Goal: Task Accomplishment & Management: Manage account settings

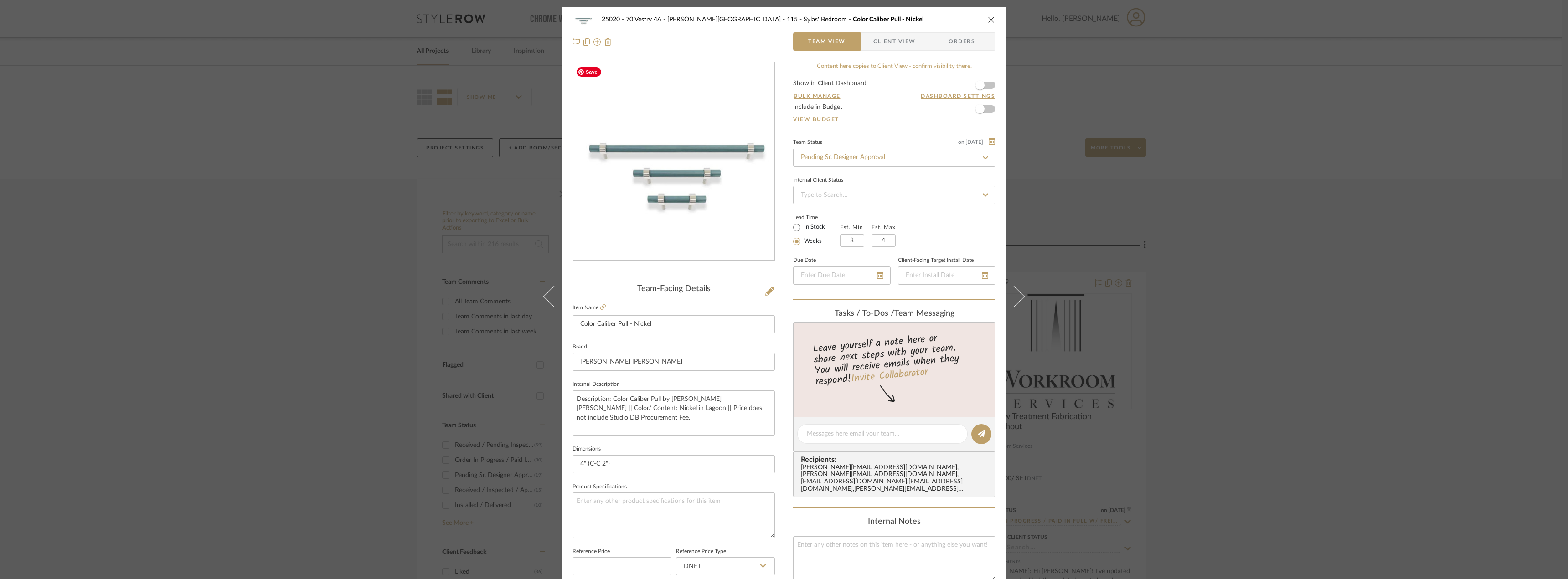
click at [898, 41] on span "Client View" at bounding box center [894, 41] width 42 height 18
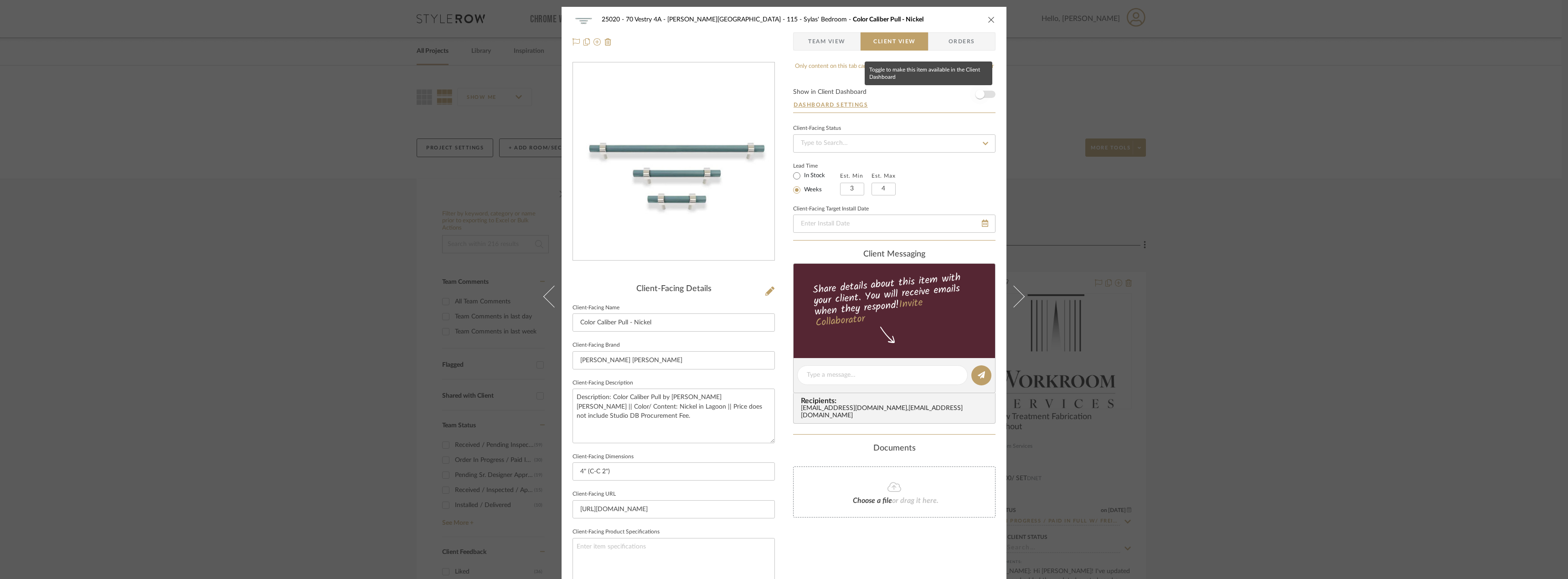
click at [980, 95] on span "button" at bounding box center [980, 94] width 9 height 9
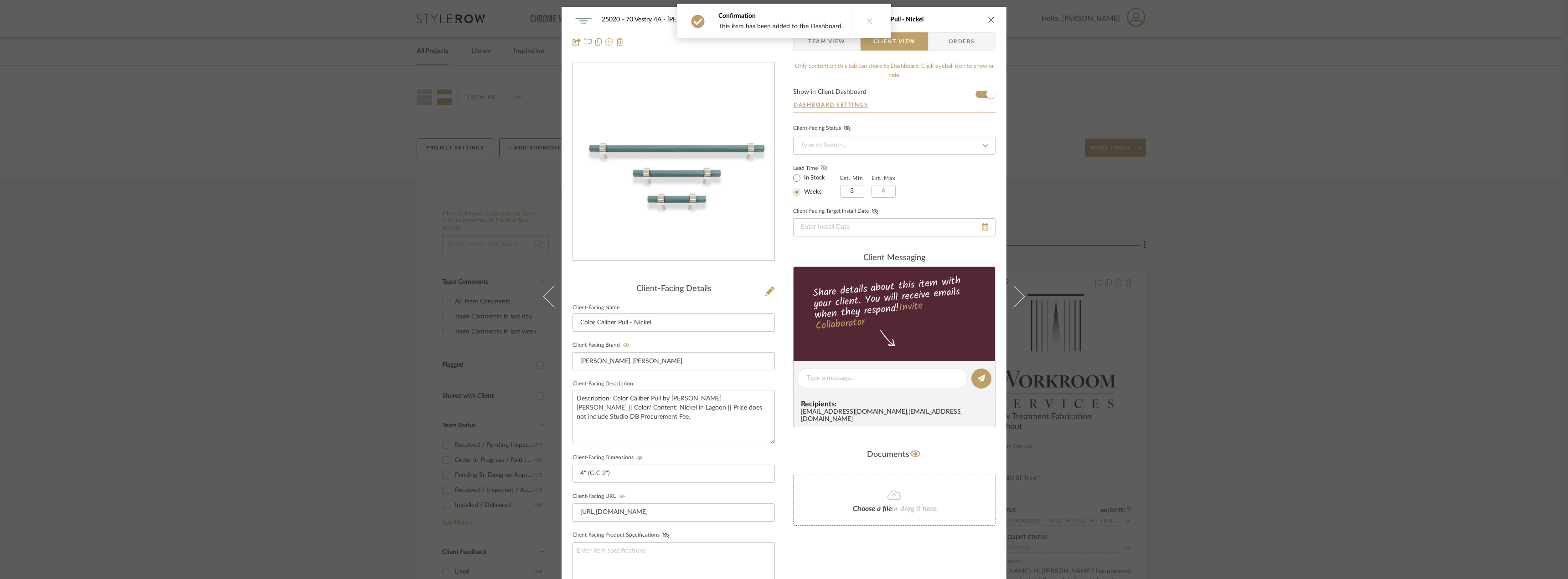
click at [822, 168] on icon at bounding box center [824, 167] width 7 height 5
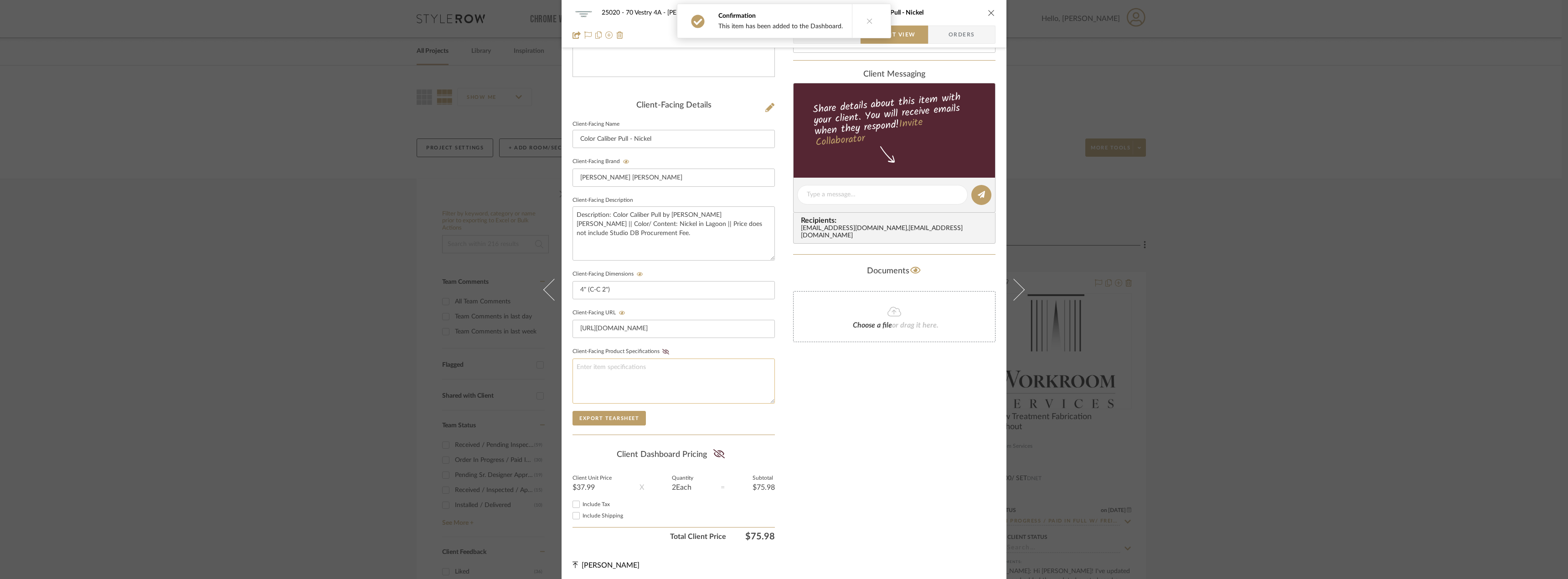
scroll to position [186, 0]
click at [716, 447] on icon at bounding box center [719, 451] width 12 height 9
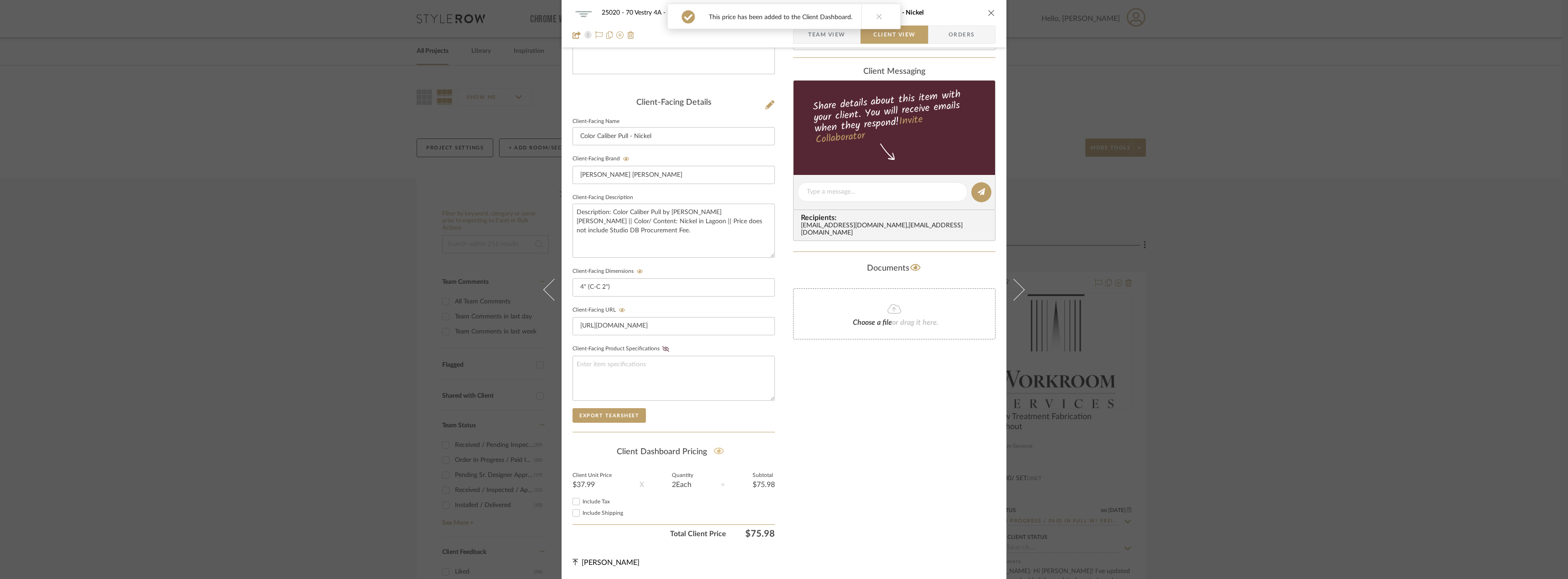
click at [595, 499] on span "Include Tax" at bounding box center [596, 501] width 27 height 5
click at [582, 499] on input "Include Tax" at bounding box center [576, 501] width 11 height 11
checkbox input "true"
click at [592, 510] on label "Include Shipping" at bounding box center [679, 513] width 192 height 7
click at [582, 509] on input "Include Shipping" at bounding box center [576, 513] width 11 height 11
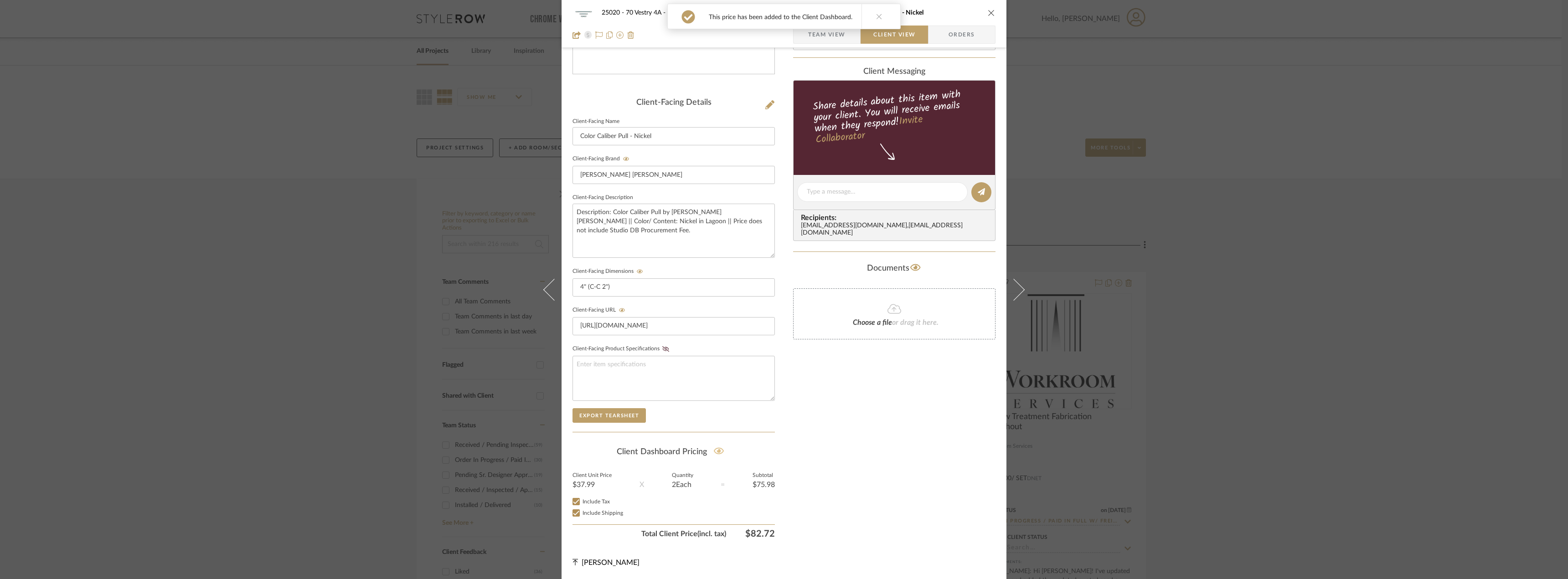
checkbox input "true"
click at [884, 446] on div "Only content on this tab can share to Dashboard. Click eyeball icon to show or …" at bounding box center [894, 209] width 202 height 667
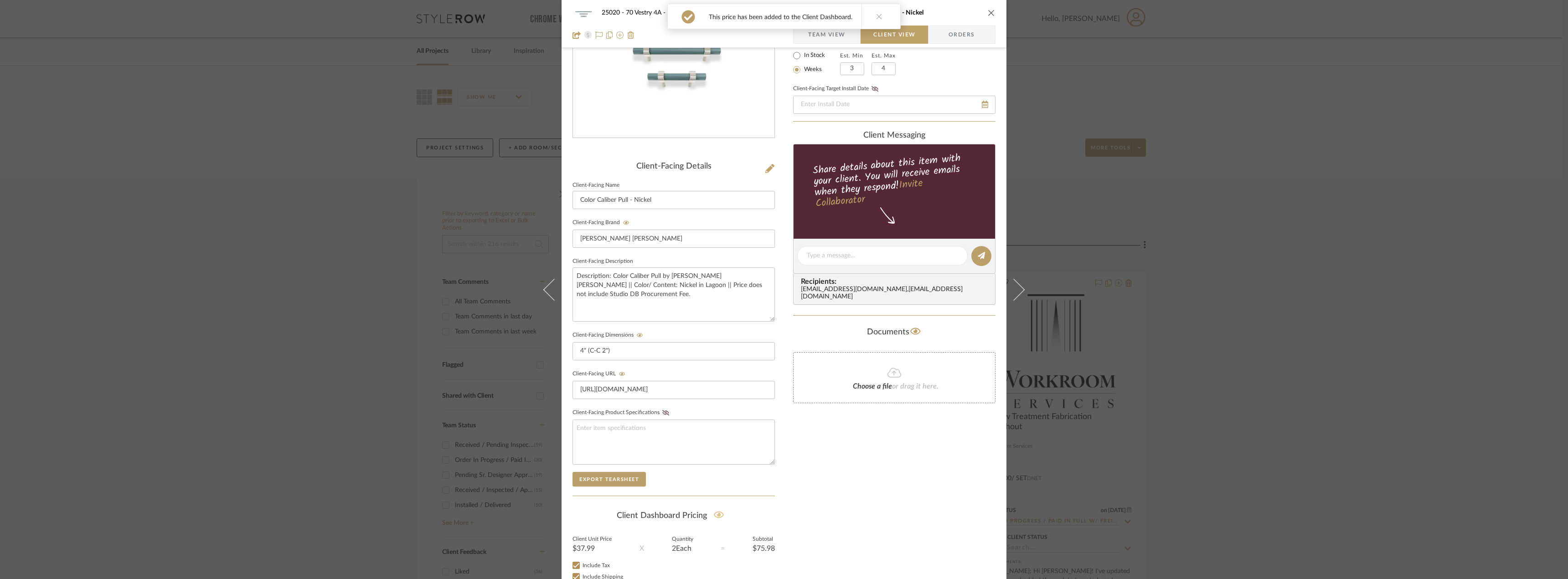
scroll to position [0, 0]
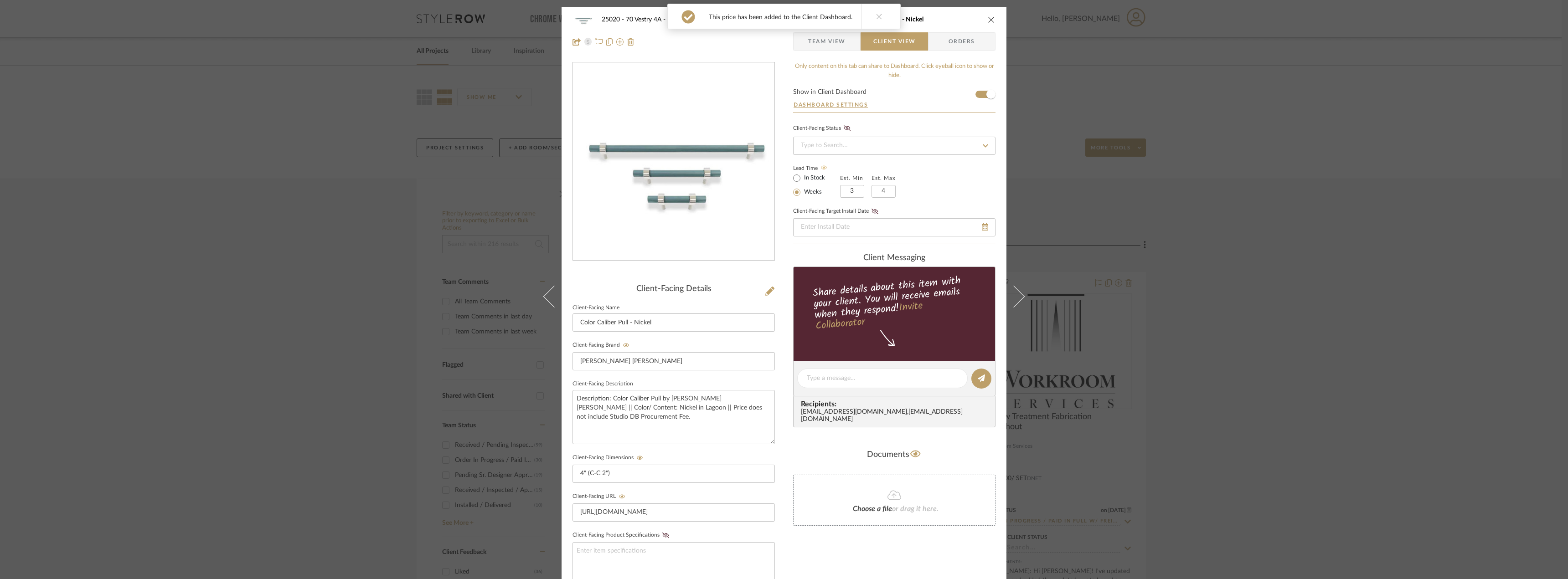
drag, startPoint x: 878, startPoint y: 19, endPoint x: 845, endPoint y: 40, distance: 39.1
click at [878, 18] on icon at bounding box center [879, 16] width 6 height 6
click at [834, 46] on span "Team View" at bounding box center [827, 41] width 37 height 18
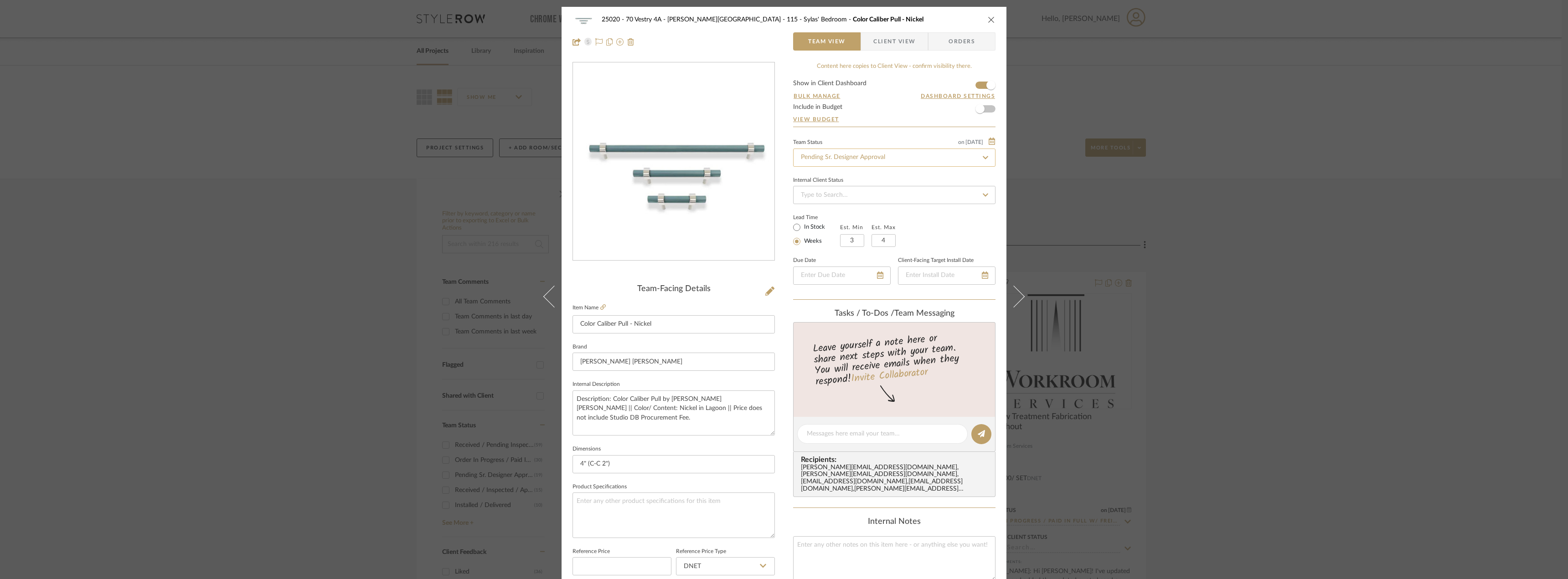
click at [867, 160] on input "Pending Sr. Designer Approval" at bounding box center [894, 158] width 202 height 18
click at [849, 195] on div "Approval Pending" at bounding box center [891, 205] width 201 height 23
type input "Approval Pending"
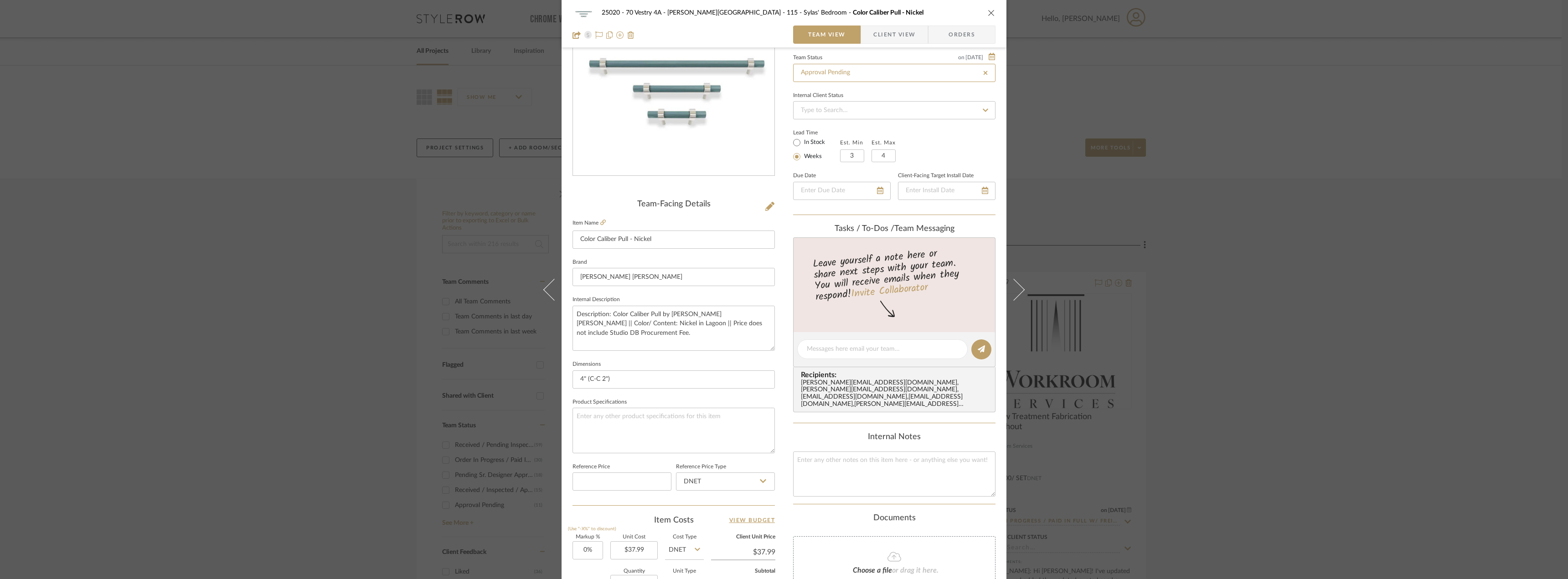
scroll to position [269, 0]
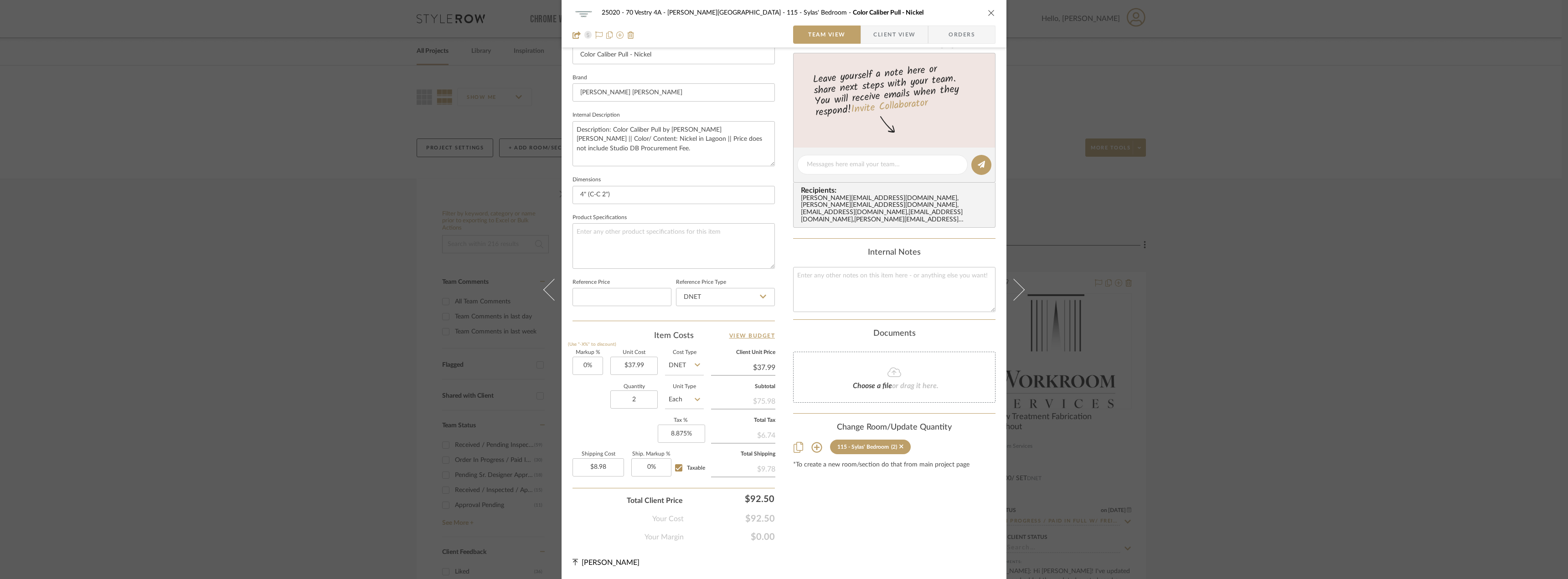
click at [834, 494] on div "Content here copies to Client View - confirm visibility there. Show in Client D…" at bounding box center [894, 167] width 202 height 750
click at [903, 30] on span "Client View" at bounding box center [894, 35] width 42 height 18
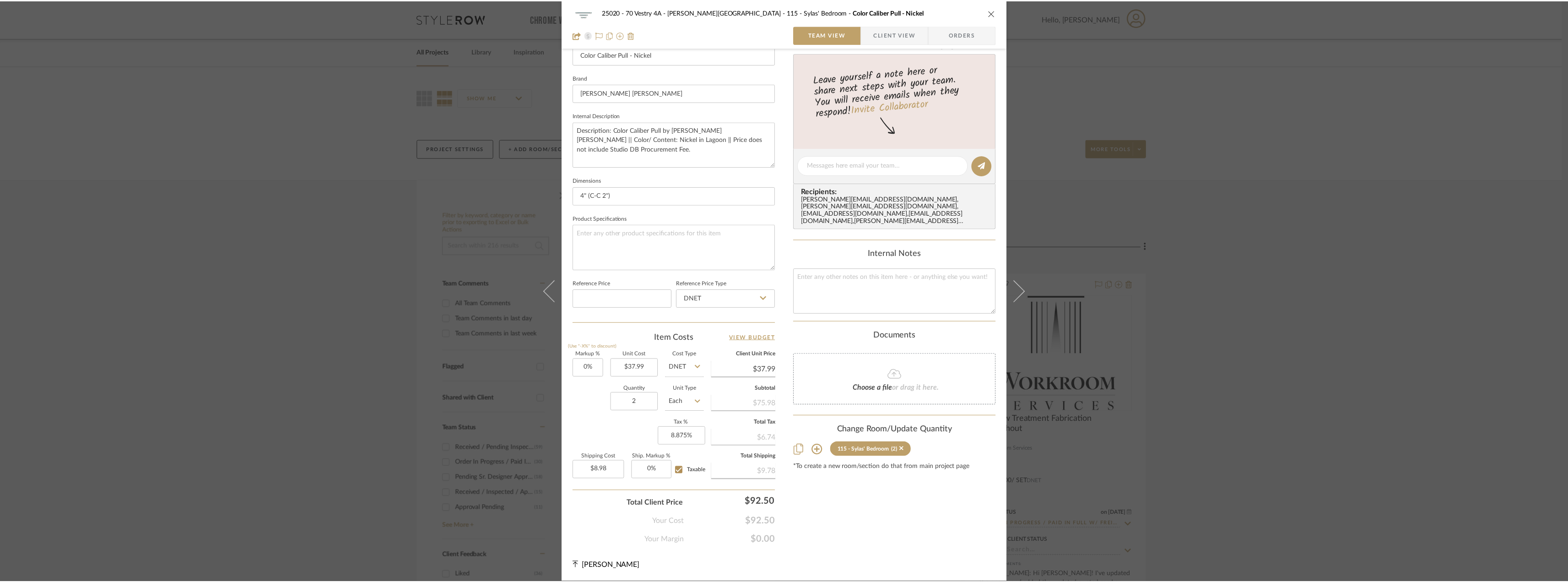
scroll to position [187, 0]
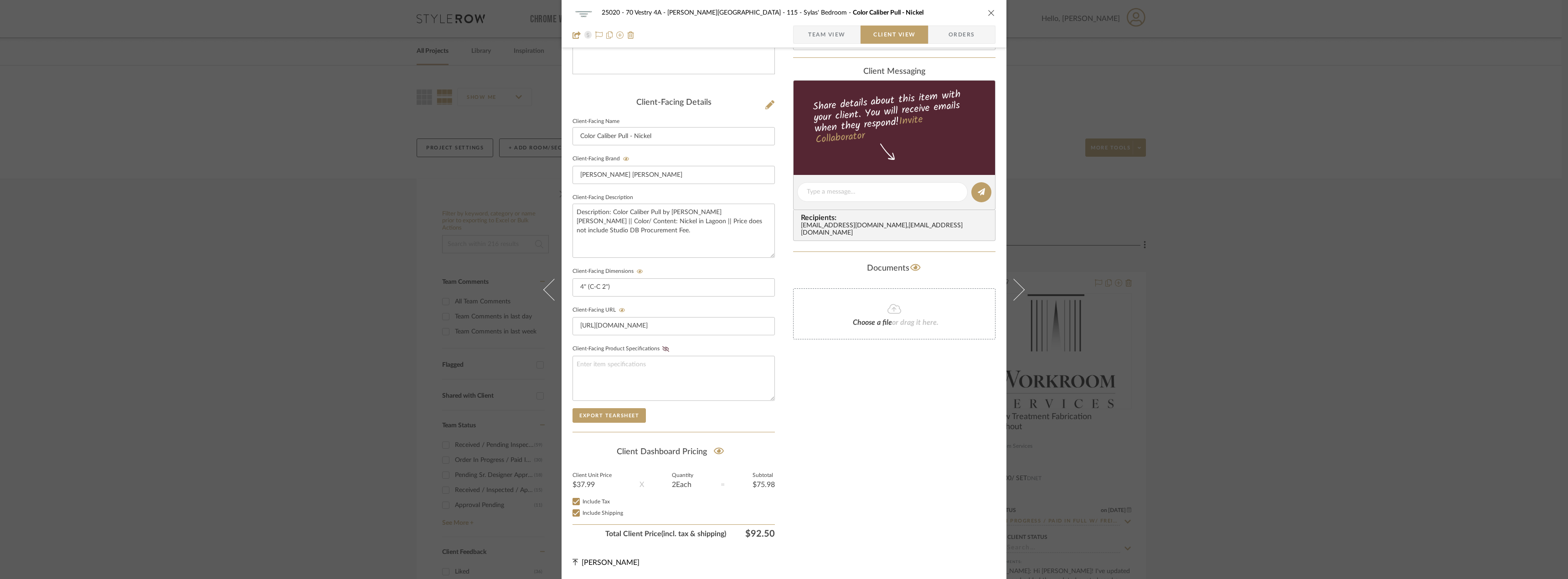
click at [993, 13] on div "25020 - 70 Vestry 4A - Grant-Stanleigh 115 - Sylas' Bedroom Color Caliber Pull …" at bounding box center [784, 24] width 445 height 48
click at [988, 11] on icon "close" at bounding box center [992, 13] width 7 height 7
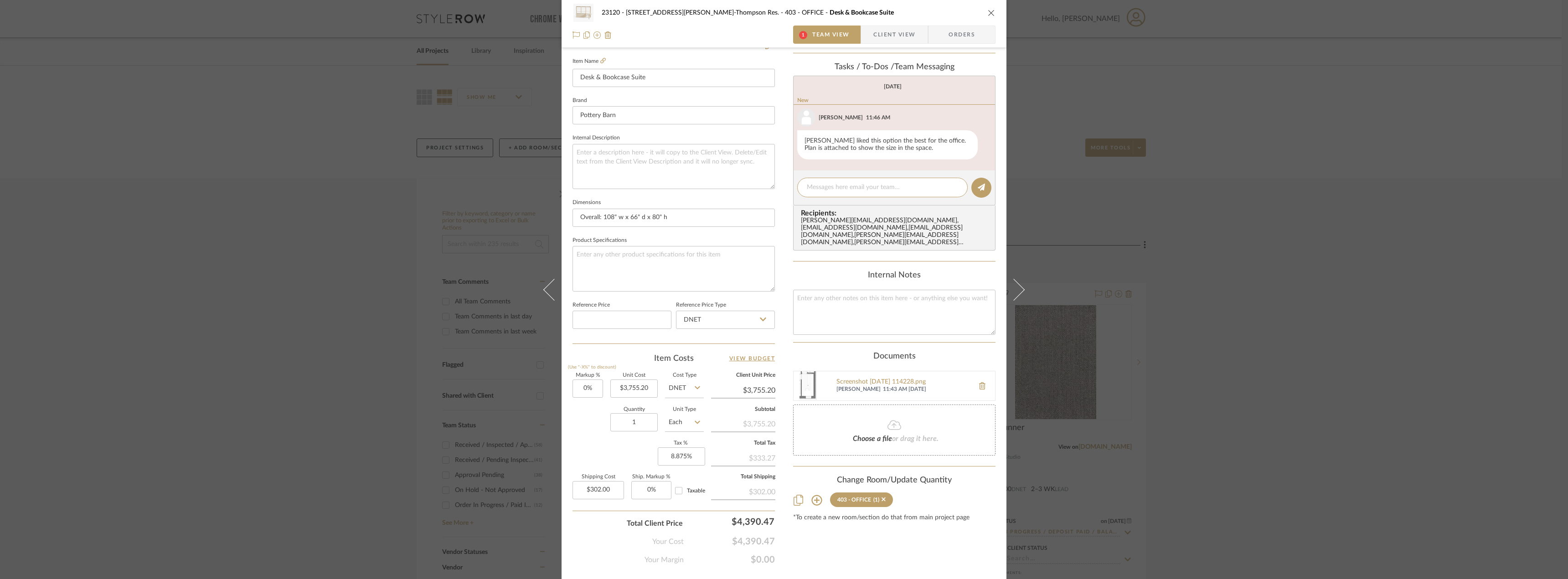
scroll to position [251, 0]
click at [922, 373] on div "Screenshot 2025-08-21 114228.png" at bounding box center [903, 377] width 133 height 7
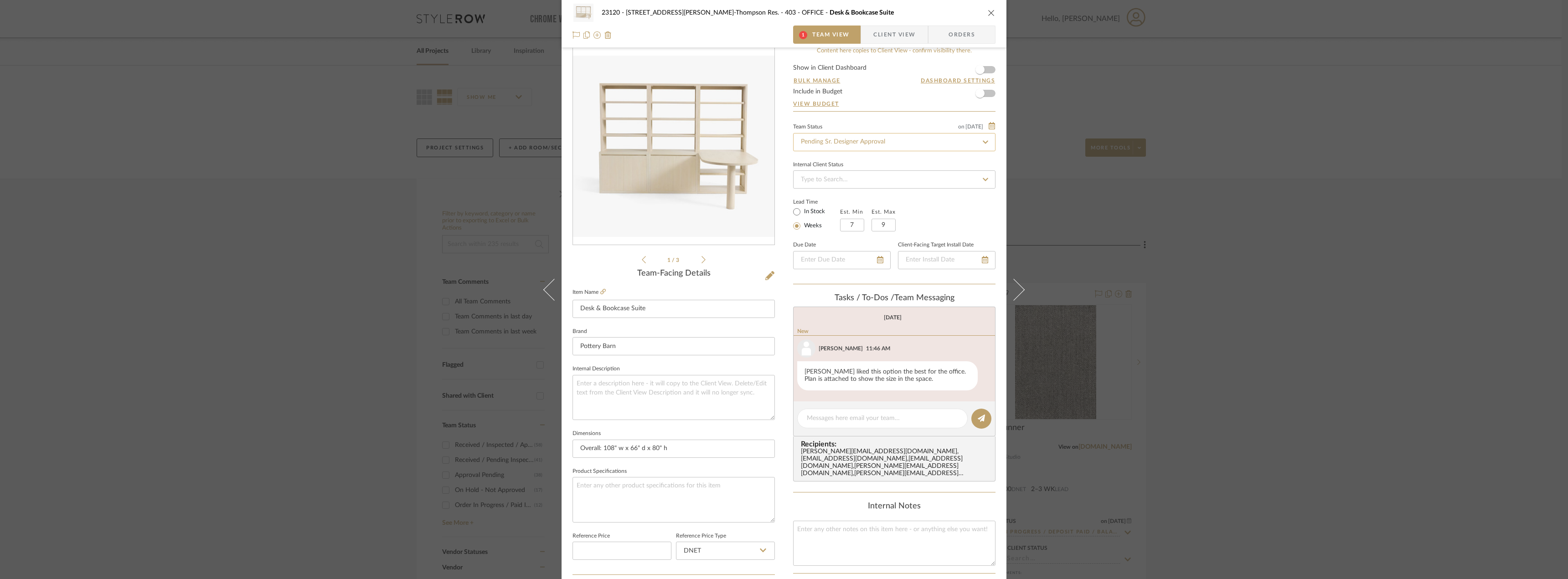
scroll to position [0, 0]
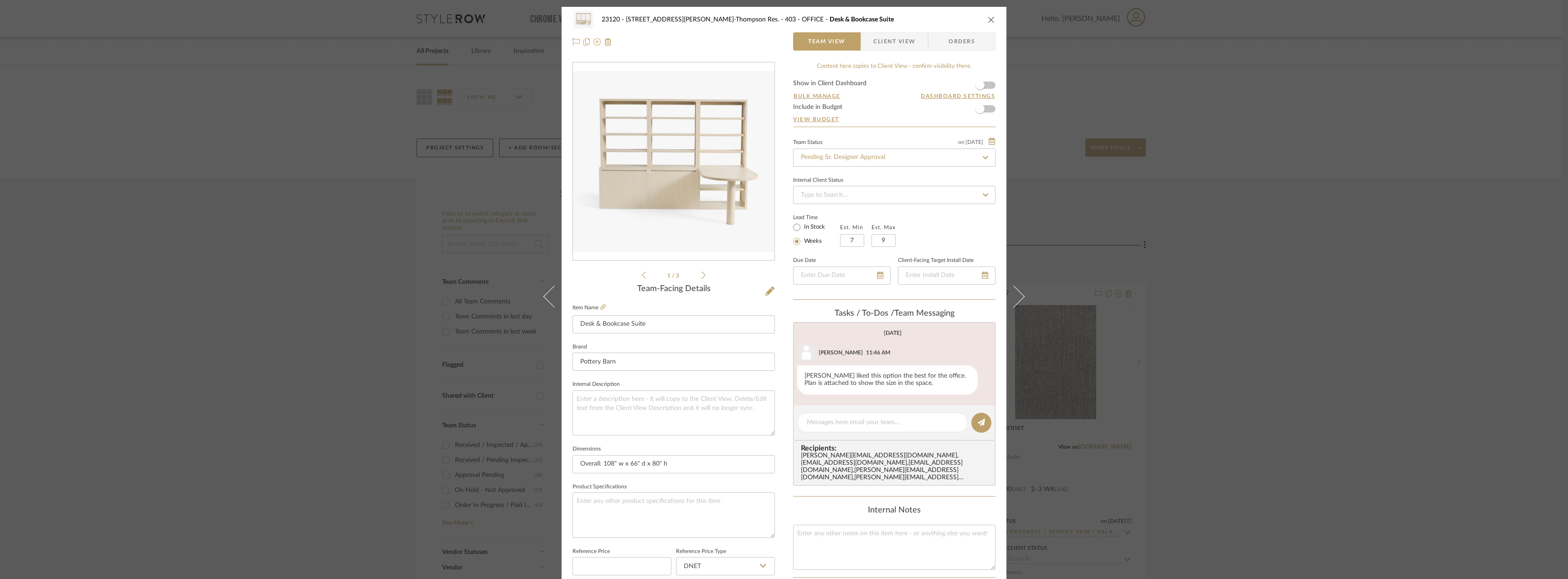
click at [903, 43] on span "Client View" at bounding box center [894, 41] width 42 height 18
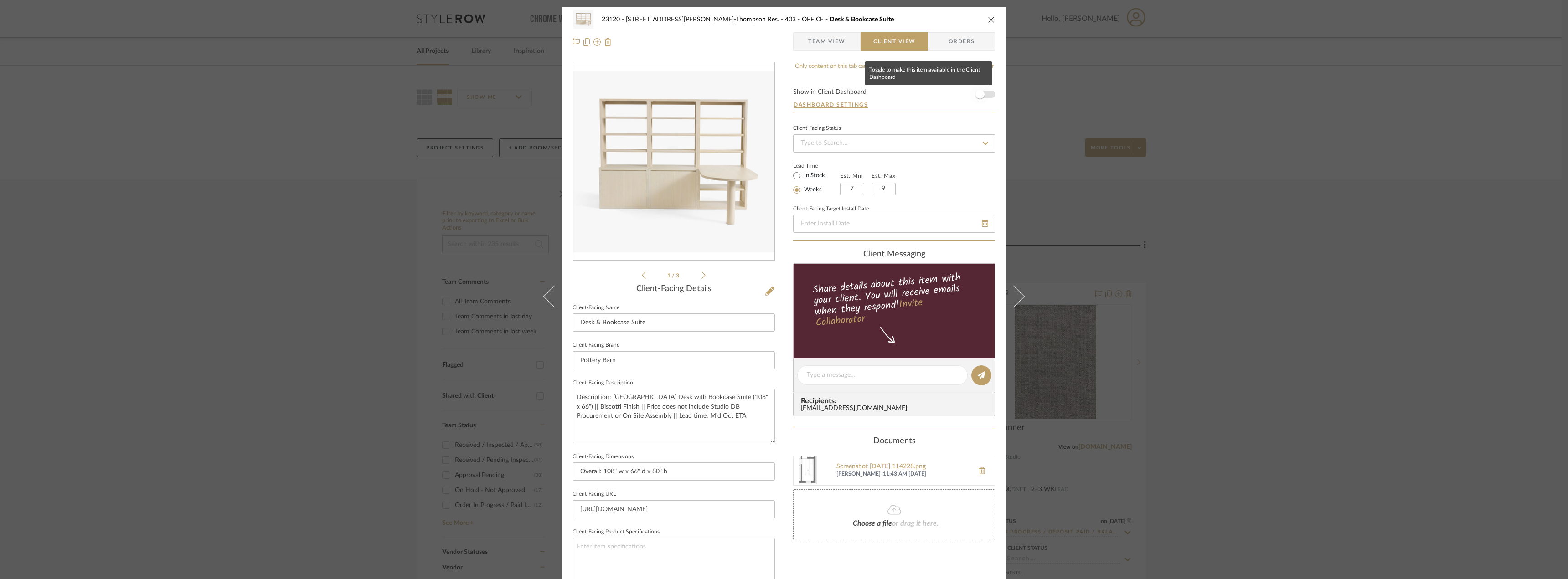
click at [970, 95] on span "button" at bounding box center [980, 94] width 20 height 20
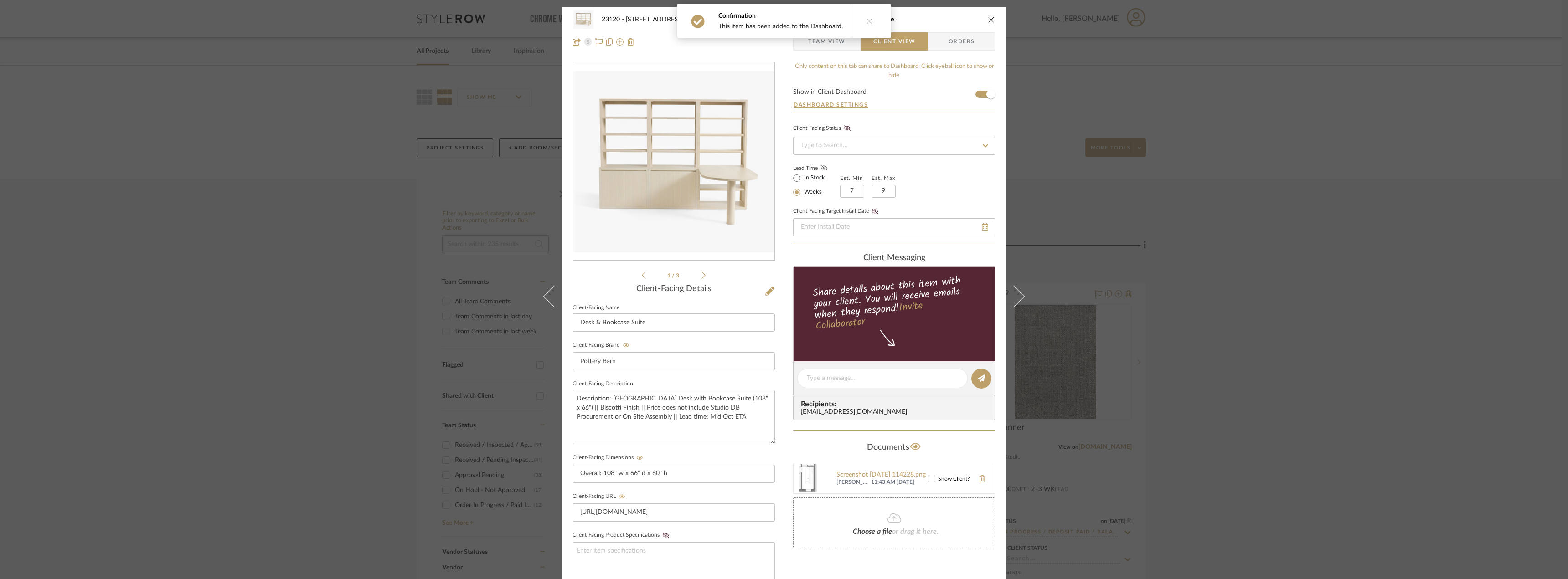
click at [823, 168] on icon at bounding box center [824, 167] width 7 height 5
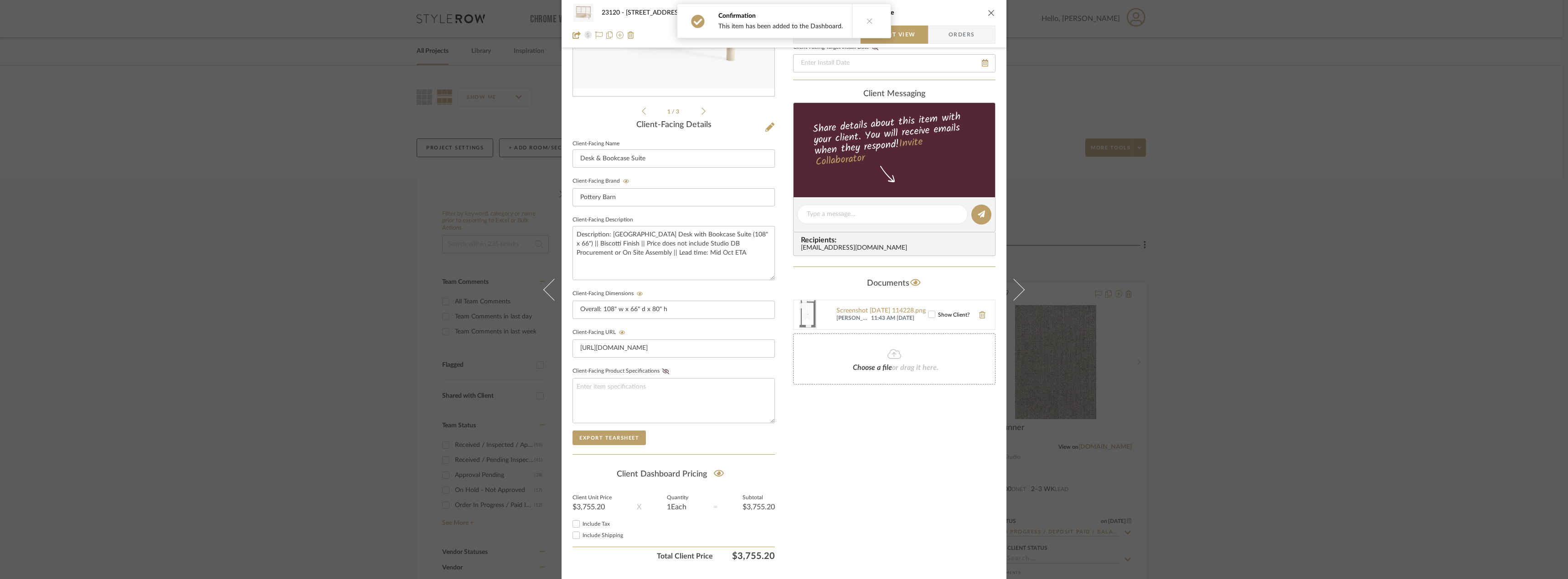
scroll to position [186, 0]
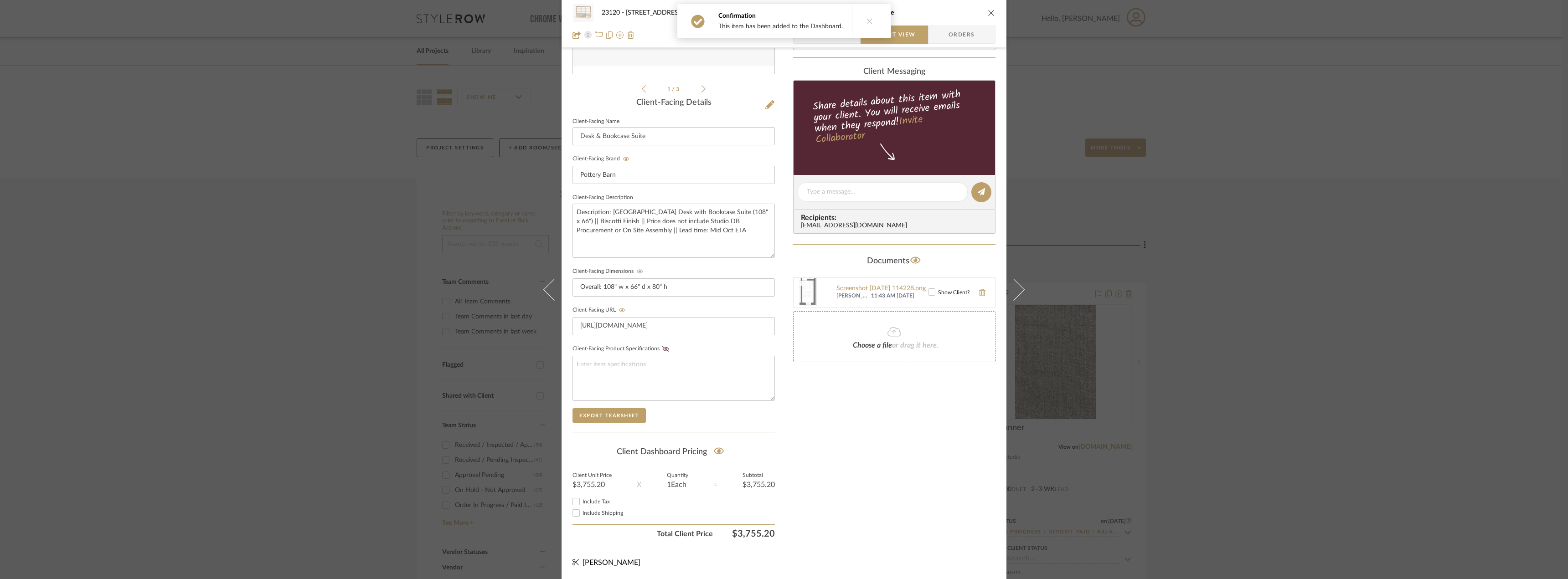
drag, startPoint x: 587, startPoint y: 500, endPoint x: 591, endPoint y: 506, distance: 7.2
click at [588, 500] on span "Include Tax" at bounding box center [596, 501] width 27 height 5
click at [582, 500] on input "Include Tax" at bounding box center [576, 501] width 11 height 11
checkbox input "true"
click at [594, 510] on span "Include Shipping" at bounding box center [603, 513] width 41 height 5
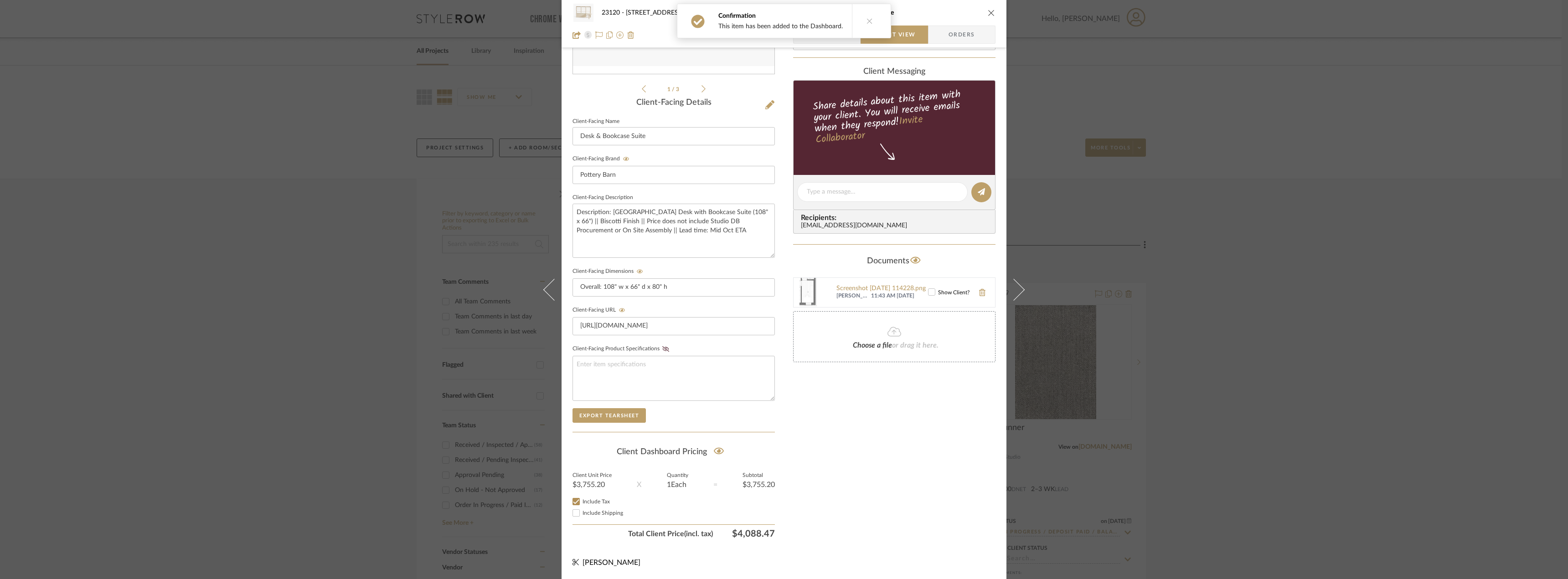
click at [582, 510] on input "Include Shipping" at bounding box center [576, 513] width 11 height 11
checkbox input "true"
click at [863, 499] on div "Only content on this tab can share to Dashboard. Click eyeball icon to show or …" at bounding box center [894, 209] width 202 height 667
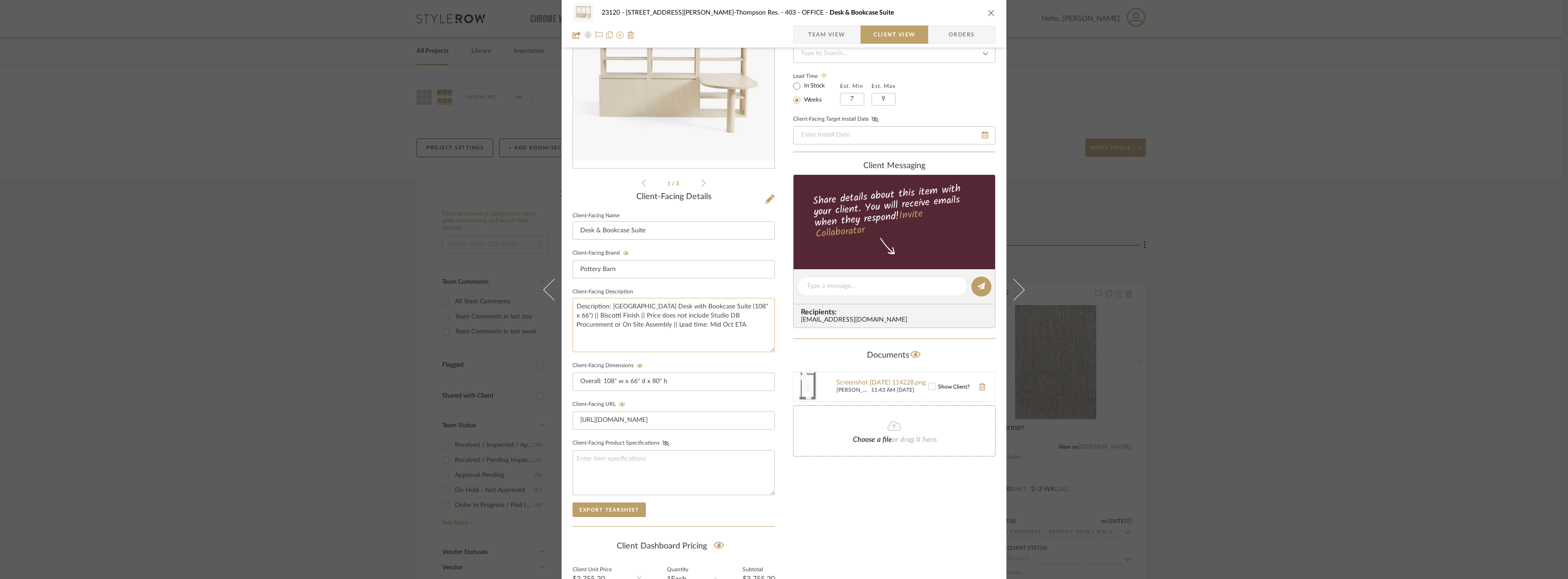
scroll to position [0, 0]
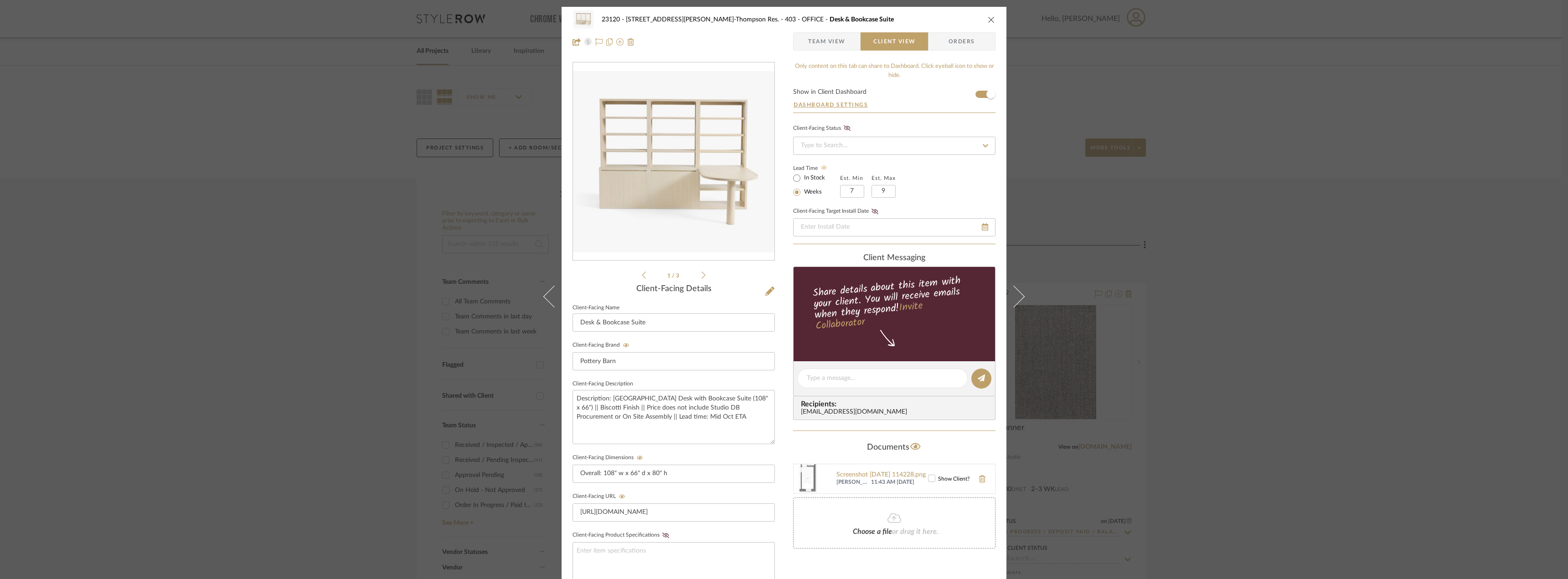
click at [819, 42] on span "Team View" at bounding box center [827, 41] width 37 height 18
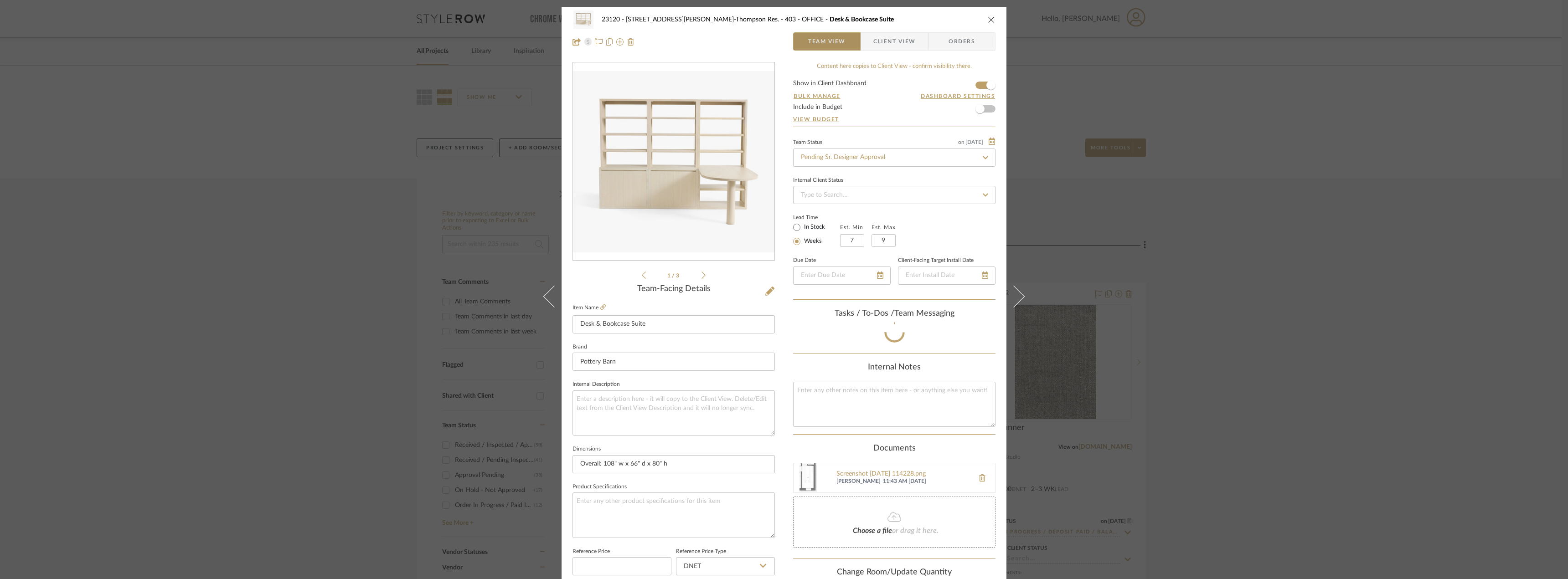
scroll to position [24, 0]
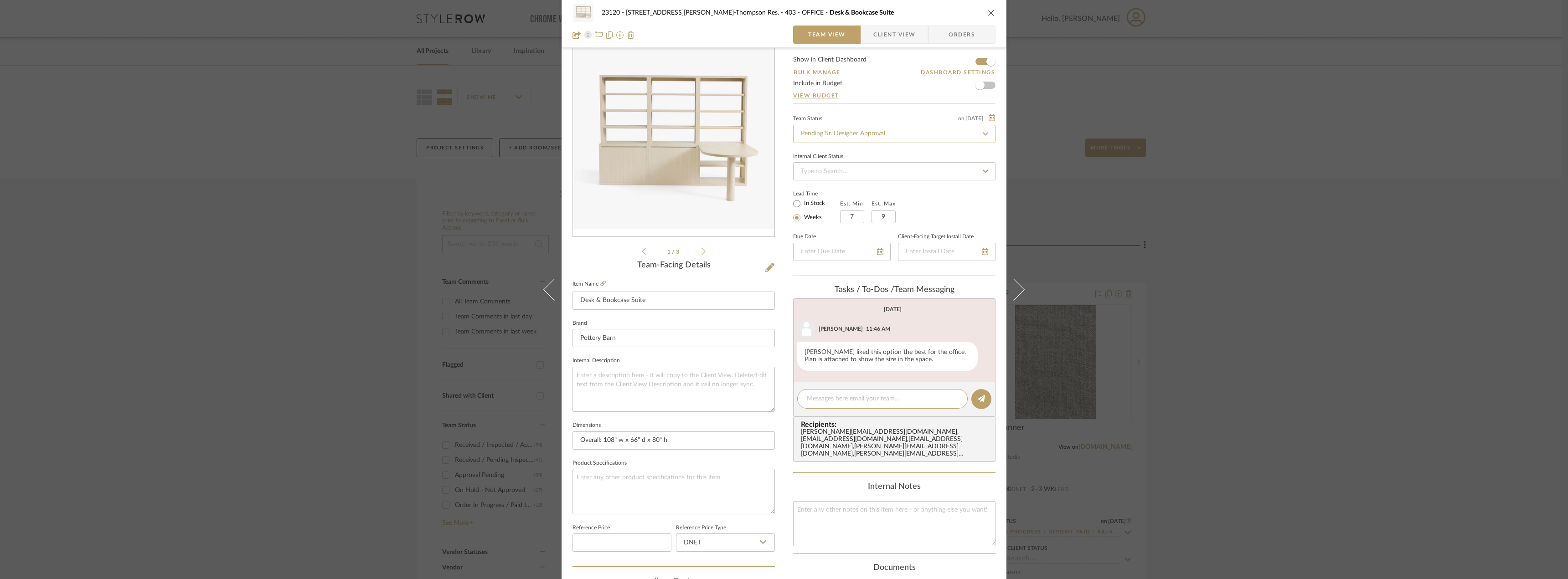
click at [841, 135] on input "Pending Sr. Designer Approval" at bounding box center [894, 134] width 202 height 18
click at [833, 173] on div "Approval Pending" at bounding box center [891, 181] width 201 height 23
type input "Approval Pending"
click at [884, 36] on span "Client View" at bounding box center [894, 35] width 42 height 18
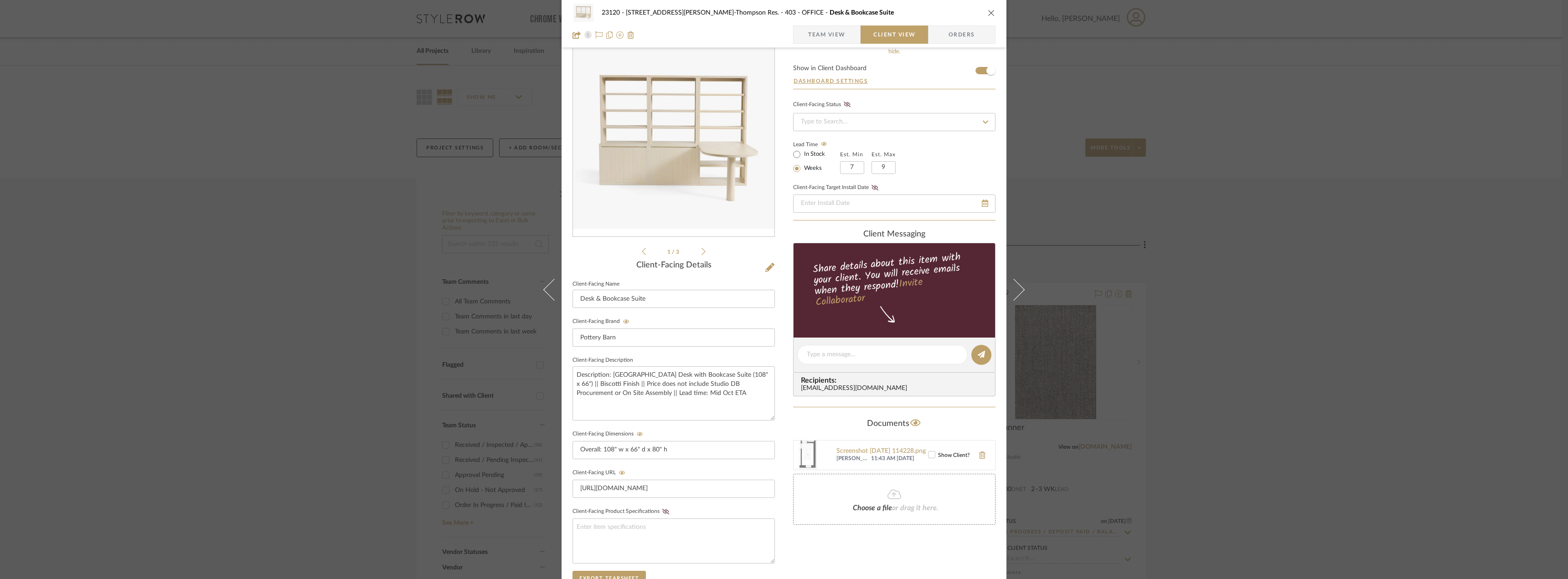
click at [827, 39] on span "Team View" at bounding box center [827, 35] width 37 height 18
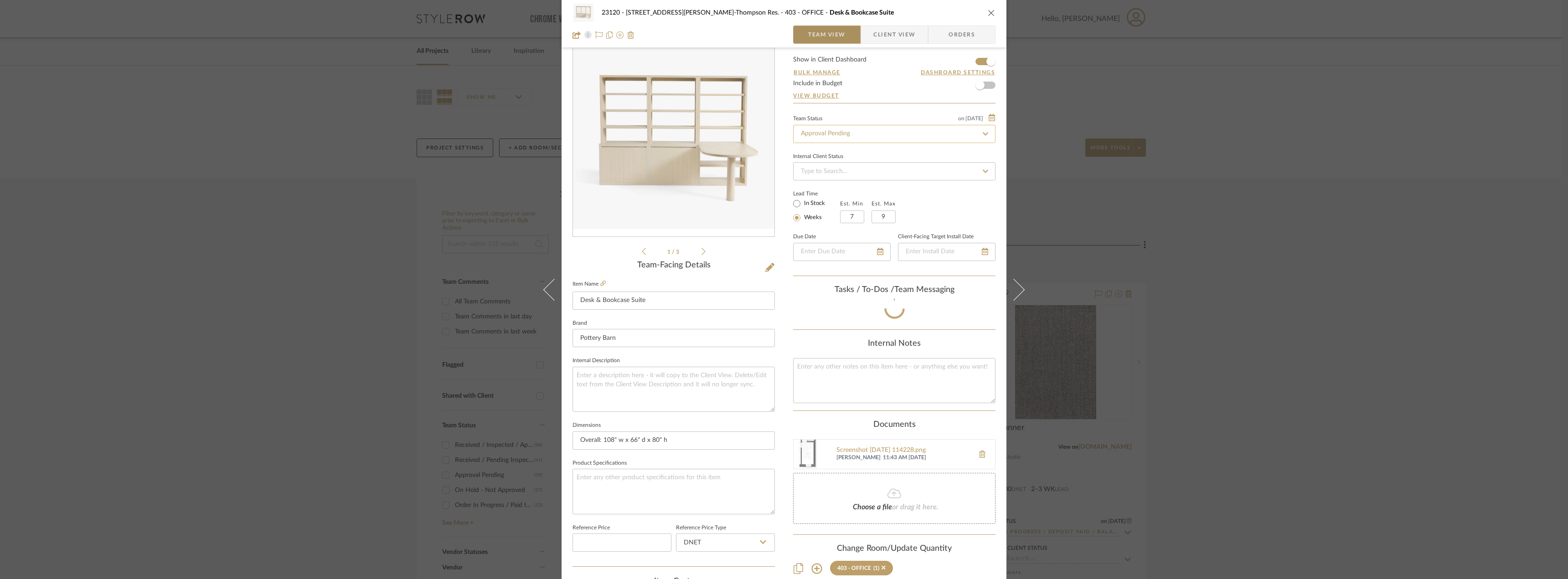
scroll to position [47, 0]
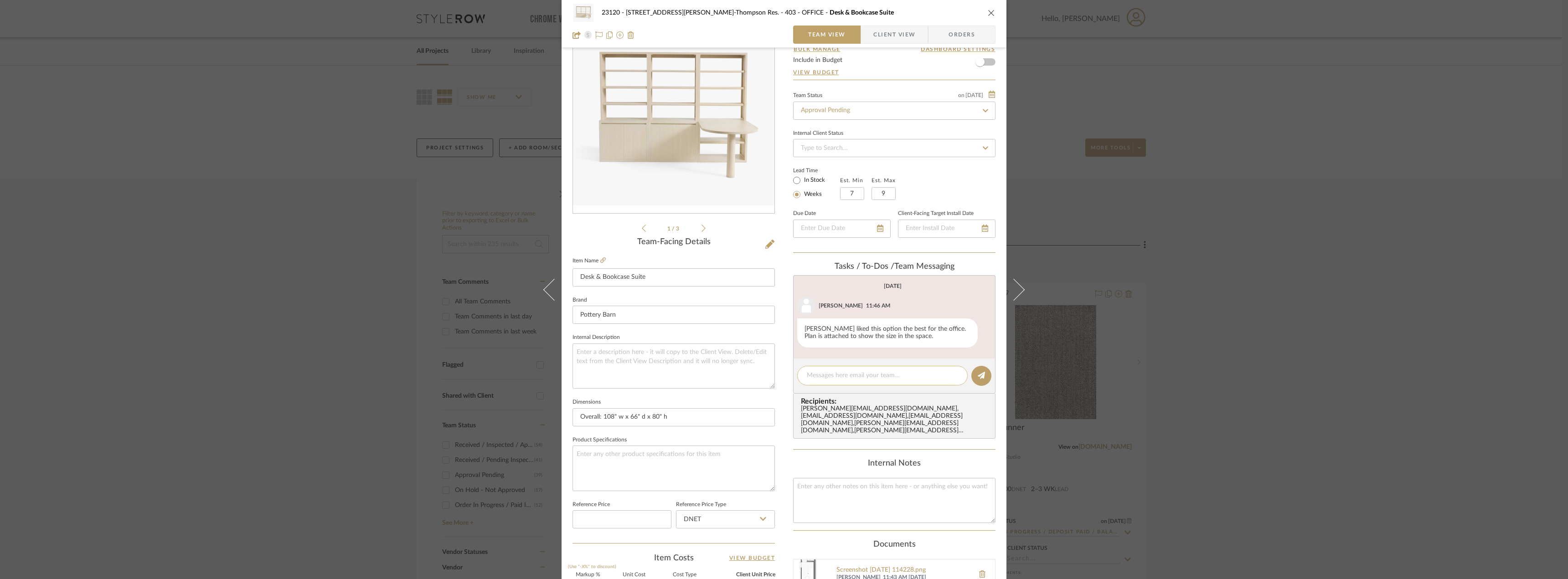
click at [850, 379] on textarea at bounding box center [882, 376] width 152 height 10
click at [835, 386] on textarea "thanks Kate, looks good! Do you mind renaming the screenshot so we can make it …" at bounding box center [882, 380] width 152 height 19
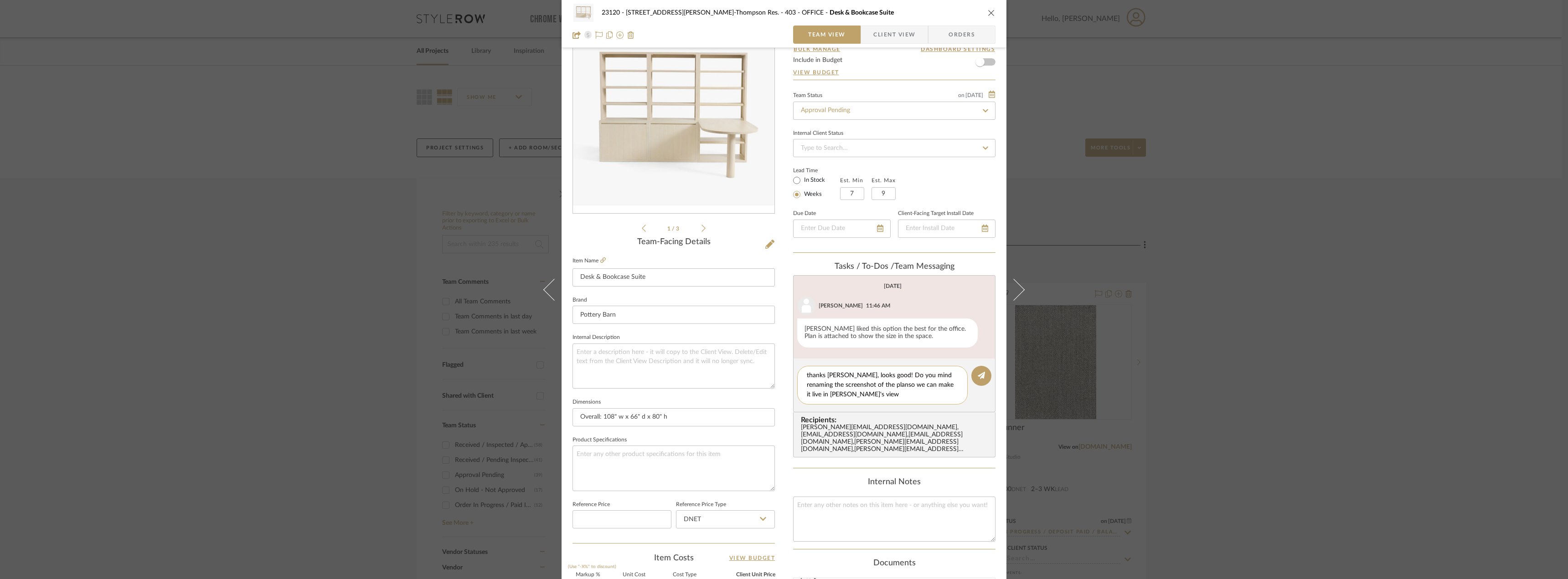
type textarea "thanks Kate, looks good! Do you mind renaming the screenshot of the plan so we …"
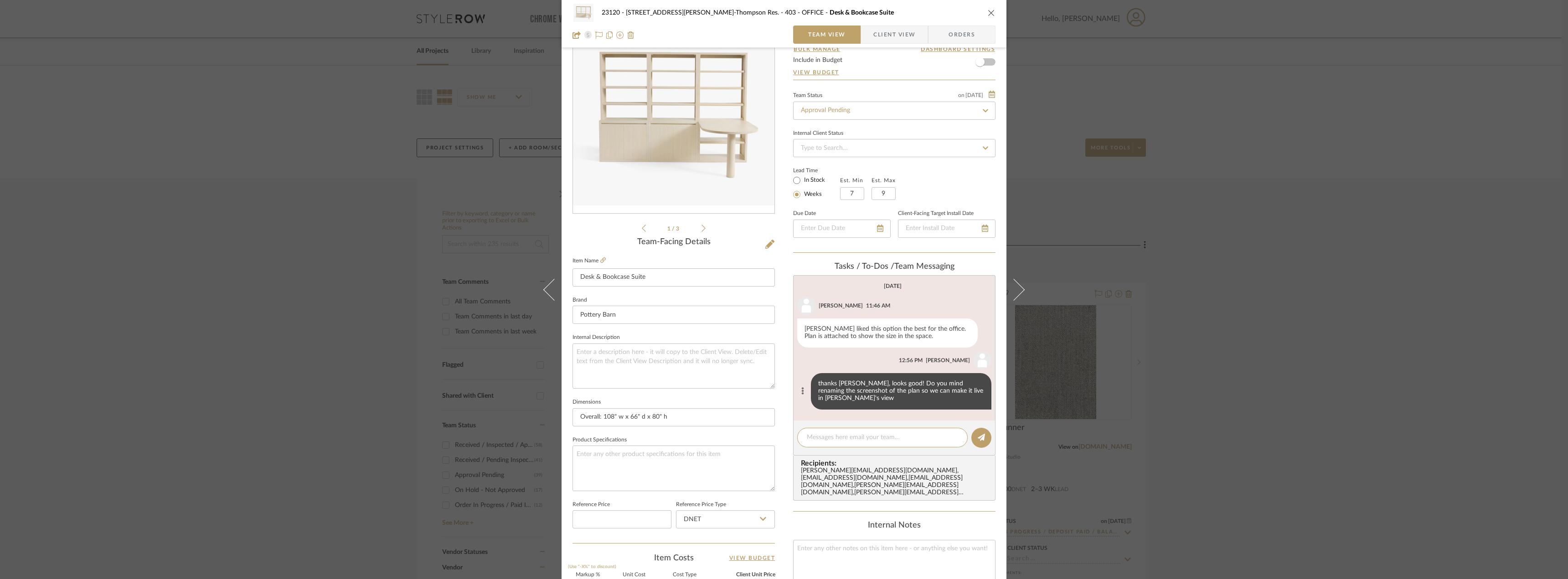
click at [801, 387] on button at bounding box center [802, 391] width 10 height 11
click at [763, 383] on span "Edit Message" at bounding box center [756, 380] width 37 height 8
click at [952, 393] on textarea "thanks Kate, looks good! Do you mind renaming the screenshot of the plan so we …" at bounding box center [892, 388] width 183 height 15
type textarea "thanks Kate, looks good! Do you mind renaming the screenshot of the plan so we …"
click at [973, 405] on button "SAVE CHANGES" at bounding box center [967, 406] width 41 height 6
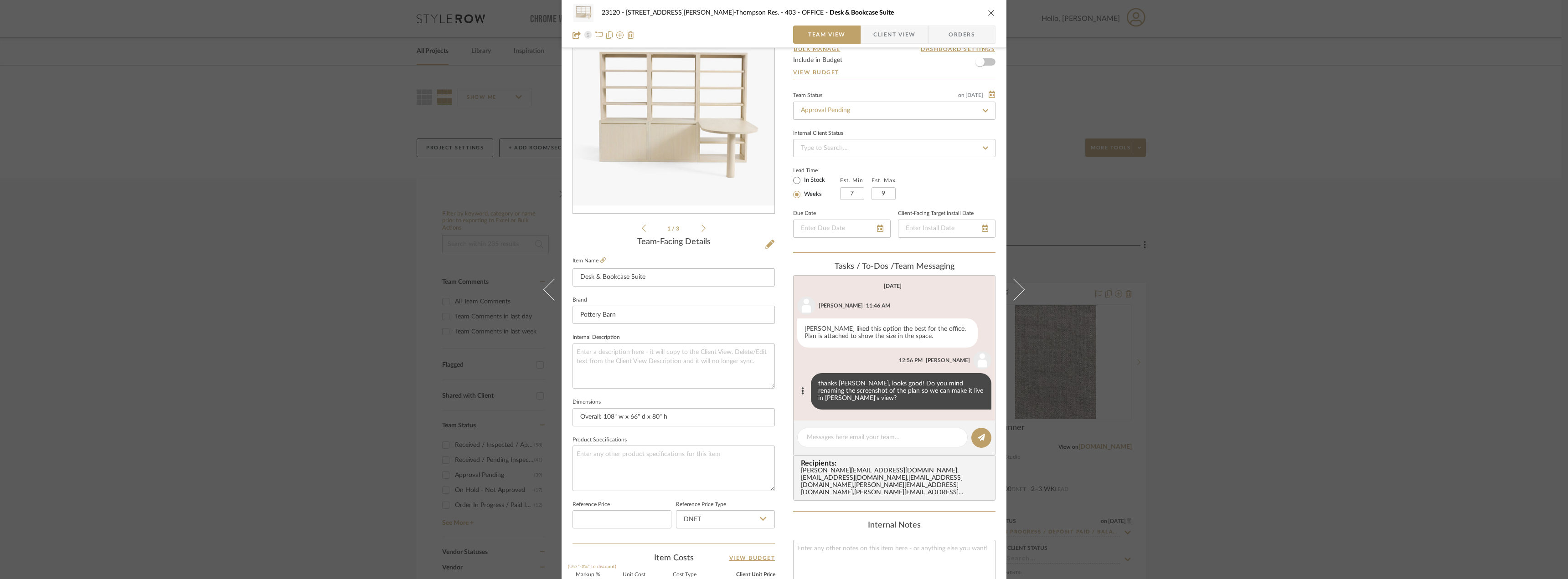
click at [878, 36] on span "Client View" at bounding box center [894, 35] width 42 height 18
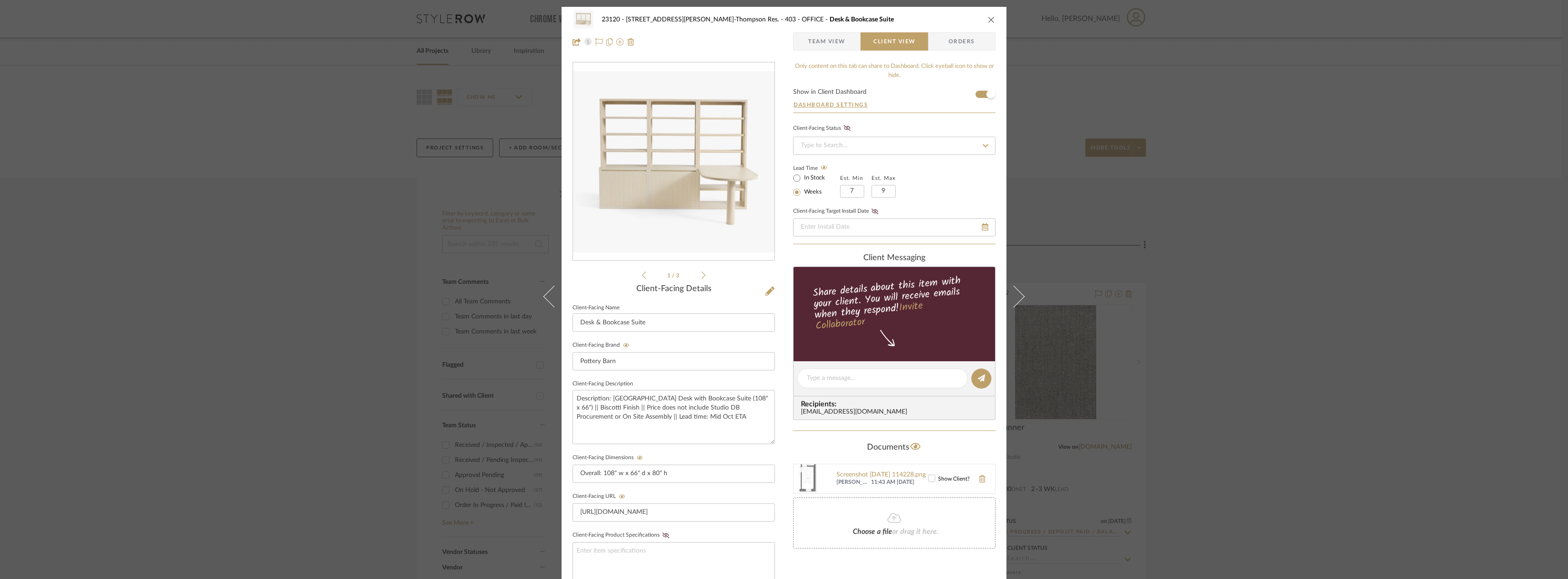
click at [814, 44] on span "Team View" at bounding box center [827, 41] width 37 height 18
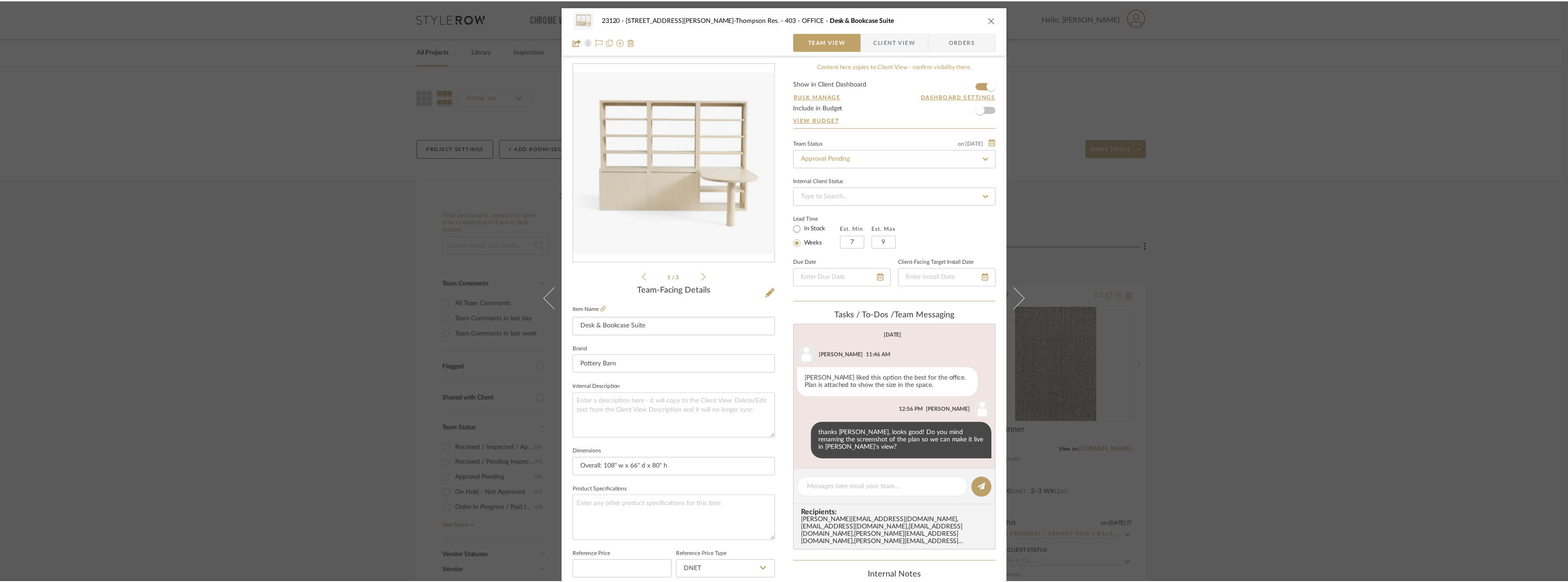
scroll to position [24, 0]
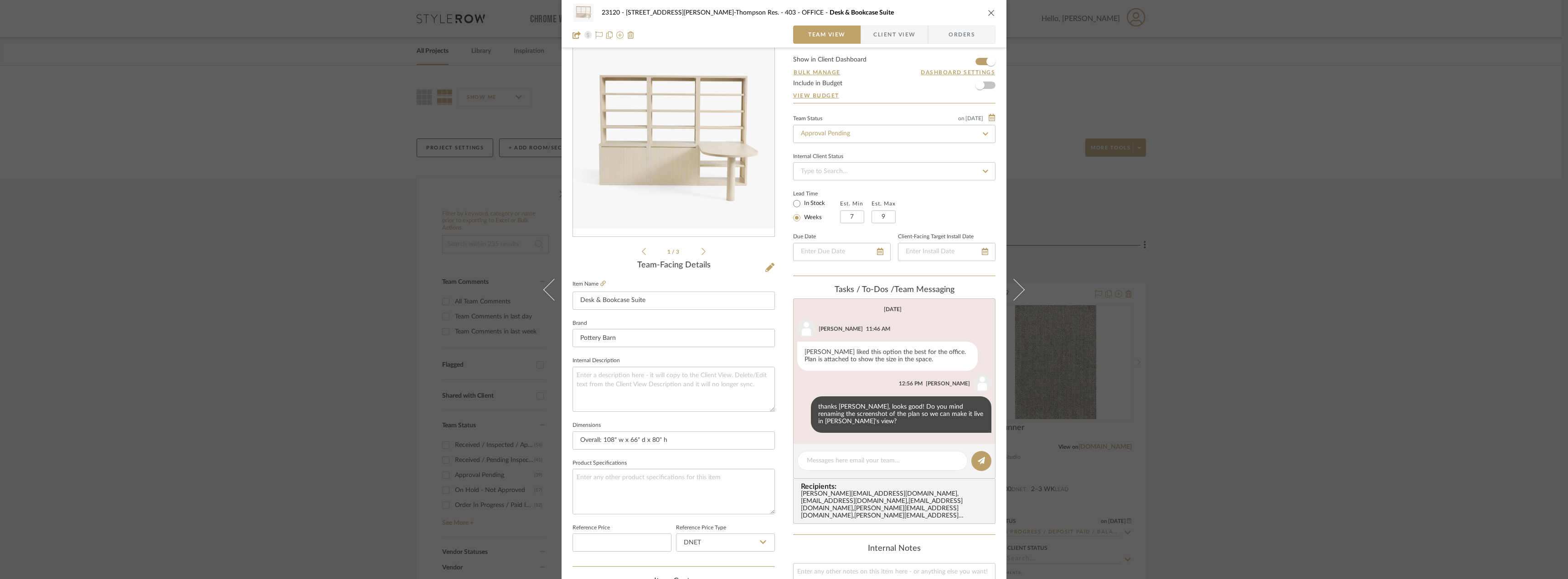
click at [1246, 322] on div "23120 - 239 Dean St, Unwin-Thompson Res. 403 - OFFICE Desk & Bookcase Suite Tea…" at bounding box center [784, 290] width 1568 height 579
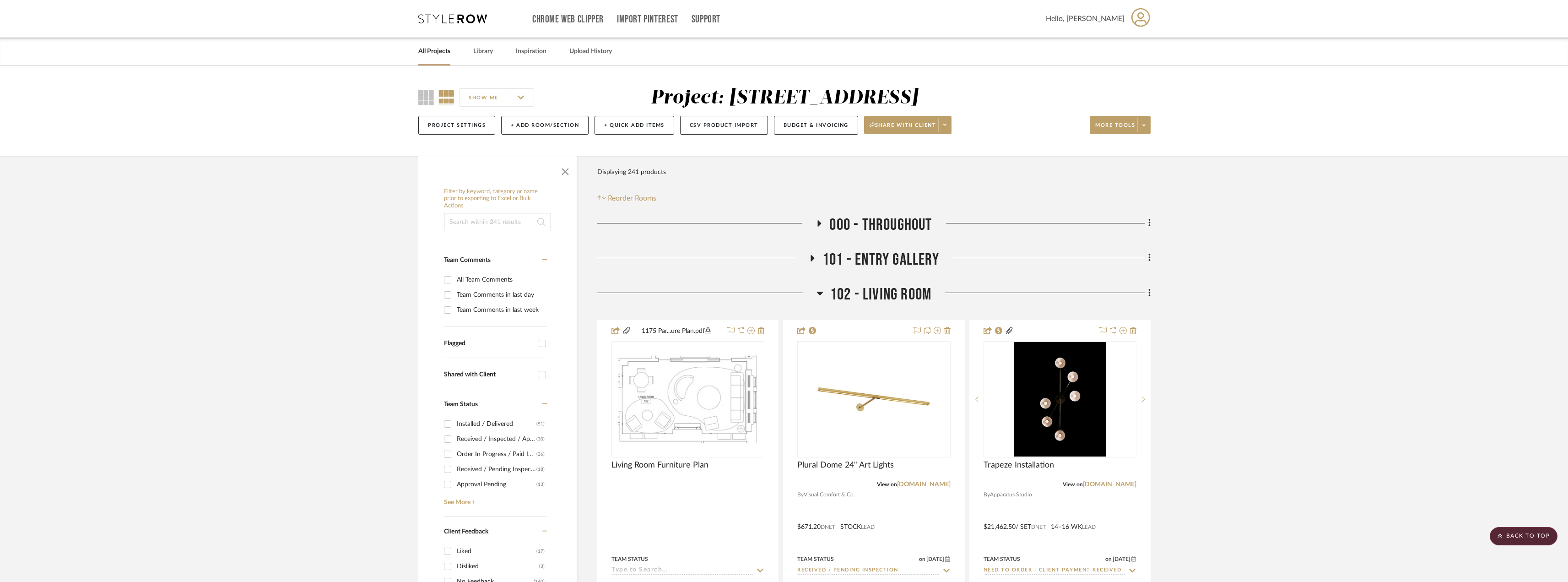
scroll to position [1694, 0]
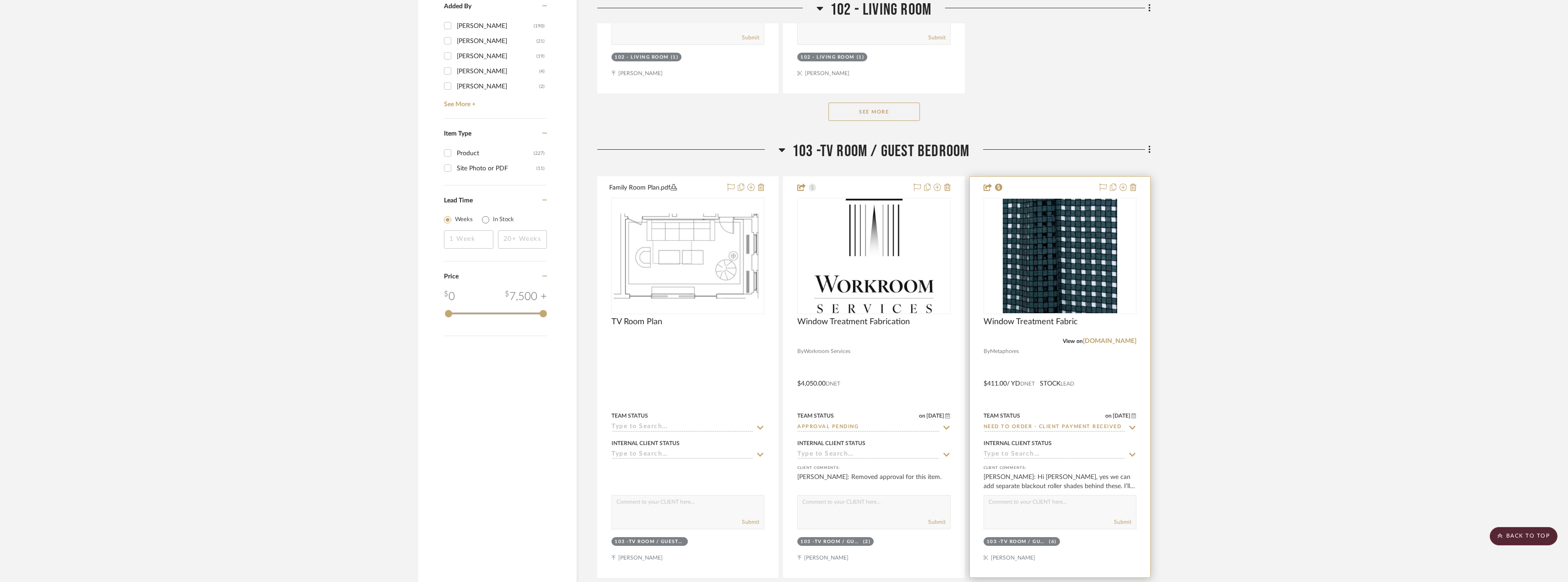
scroll to position [1465, 0]
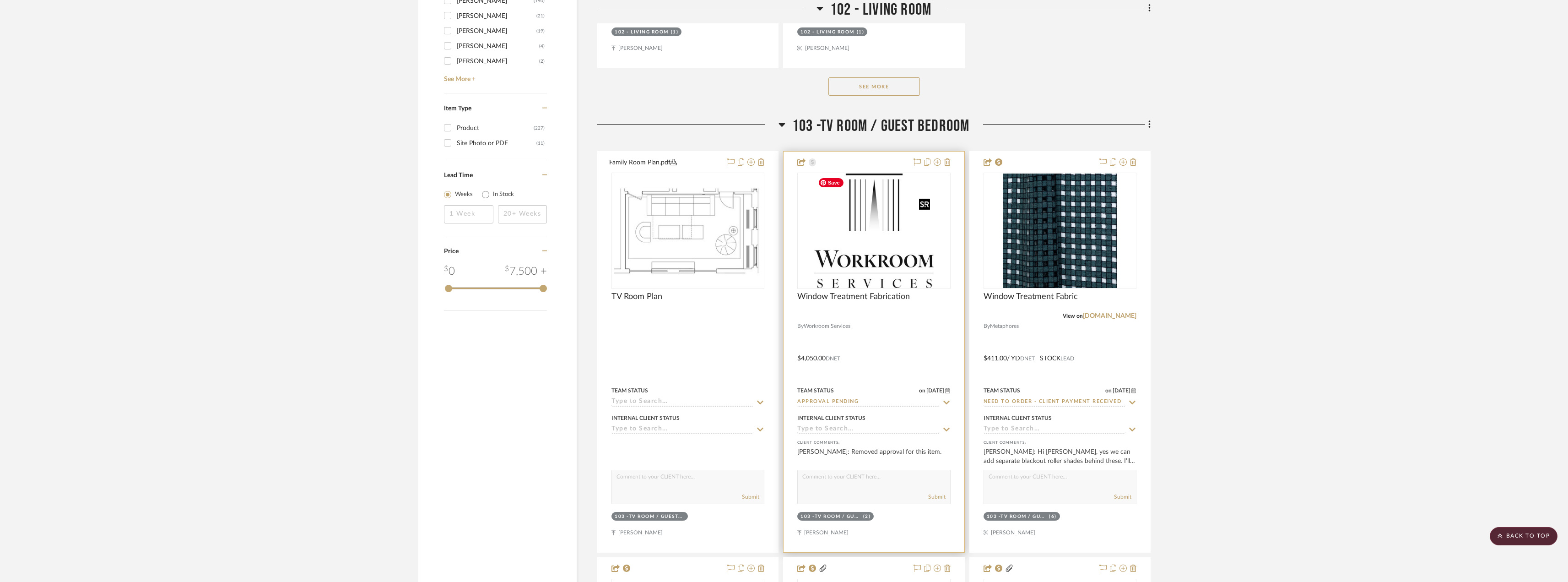
click at [879, 245] on img "0" at bounding box center [874, 230] width 120 height 114
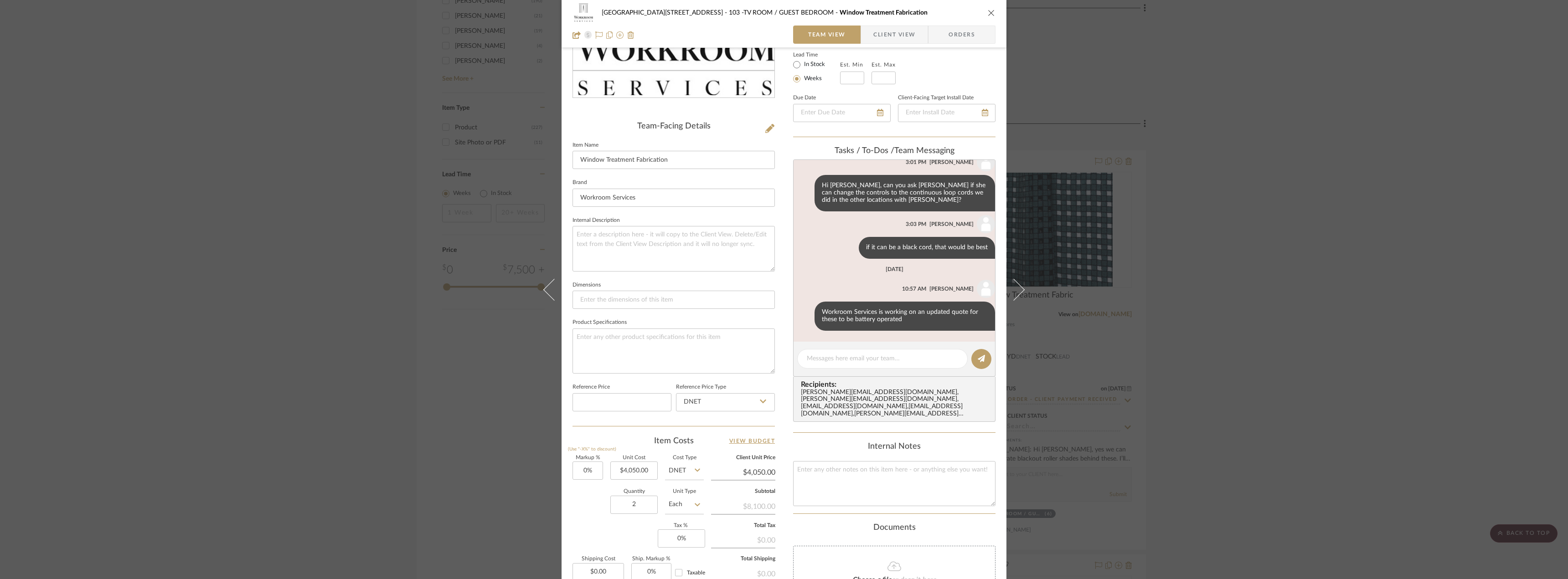
scroll to position [46, 0]
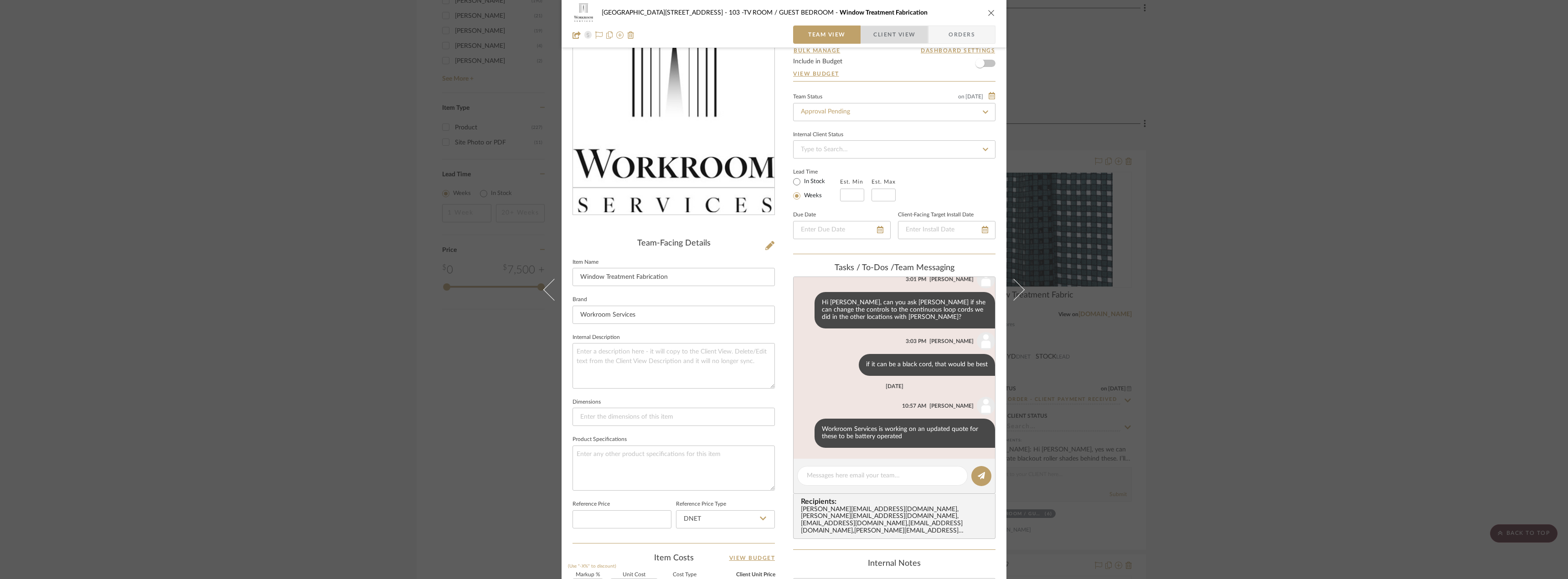
click at [880, 29] on span "Client View" at bounding box center [894, 35] width 42 height 18
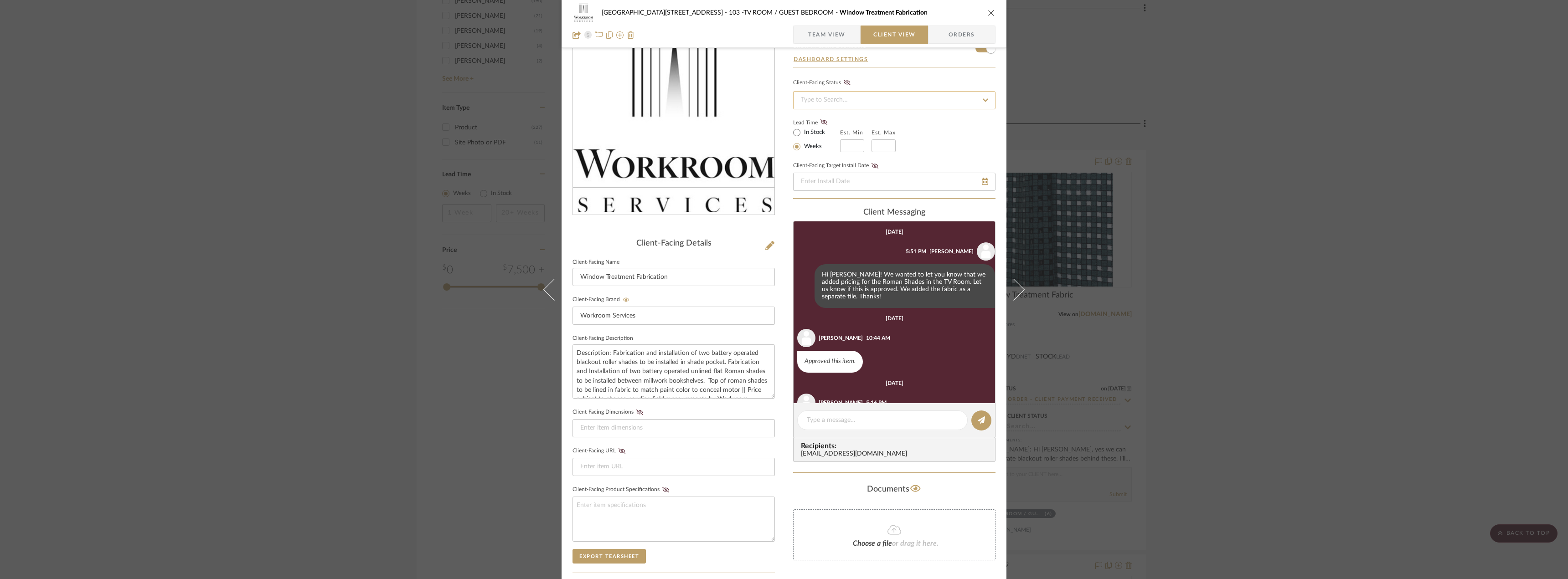
scroll to position [38, 0]
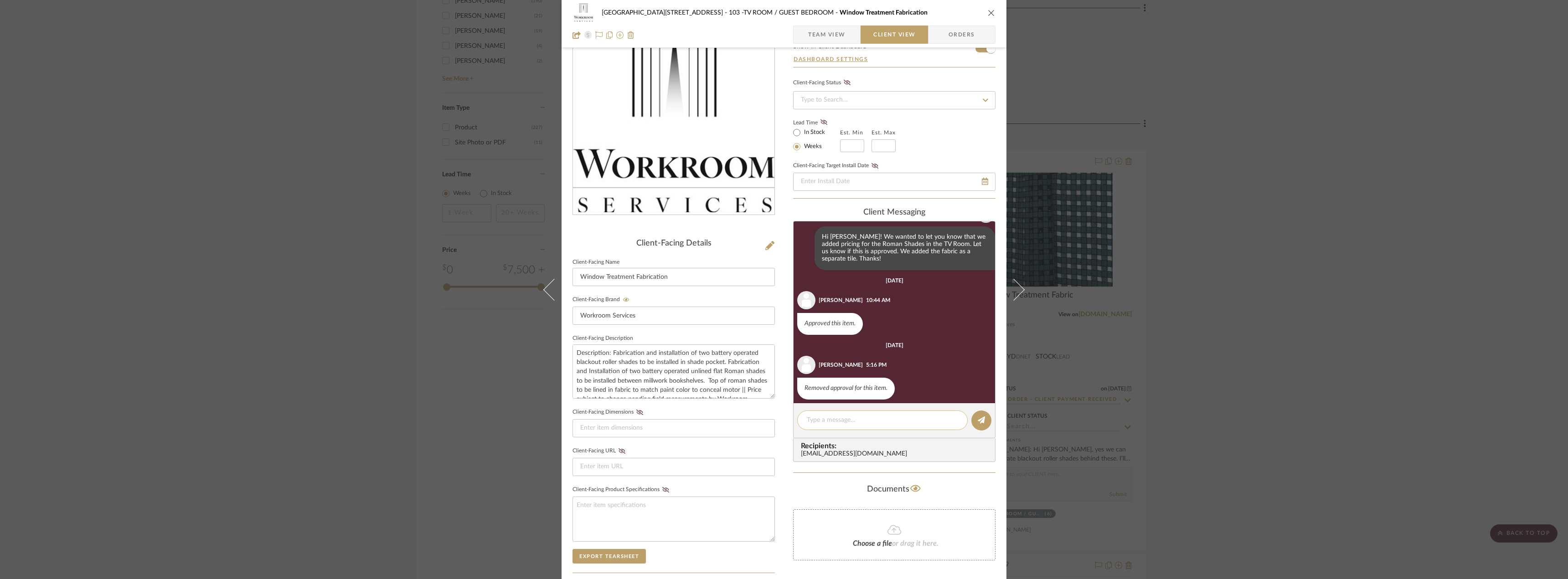
click at [821, 416] on textarea at bounding box center [882, 420] width 152 height 10
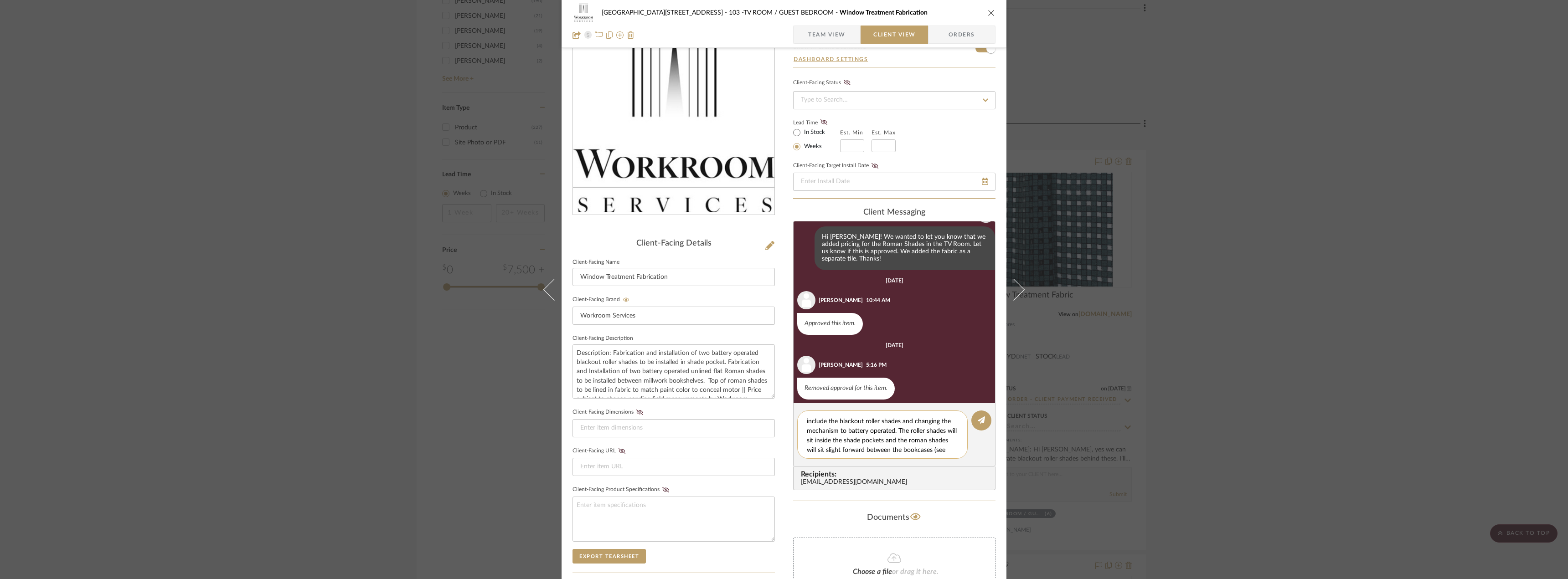
scroll to position [18, 0]
type textarea "Hi Alisa, here is the updated pricing to include the blackout roller shades and…"
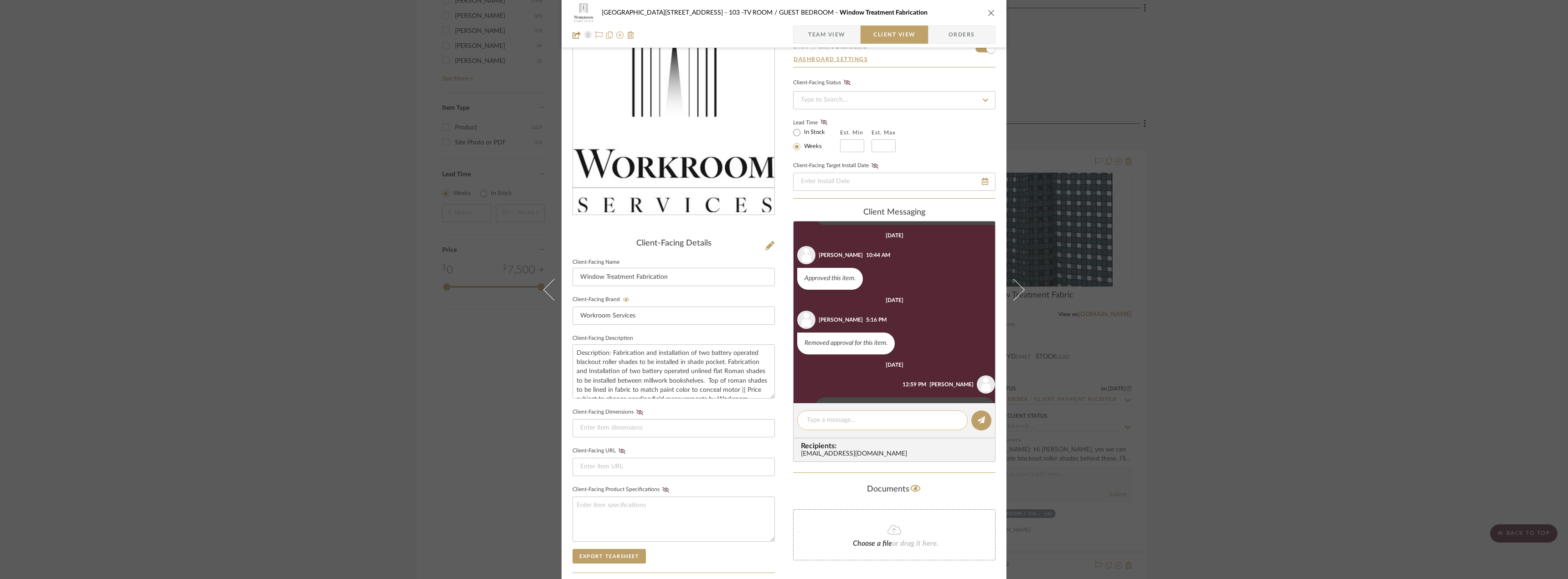
scroll to position [131, 0]
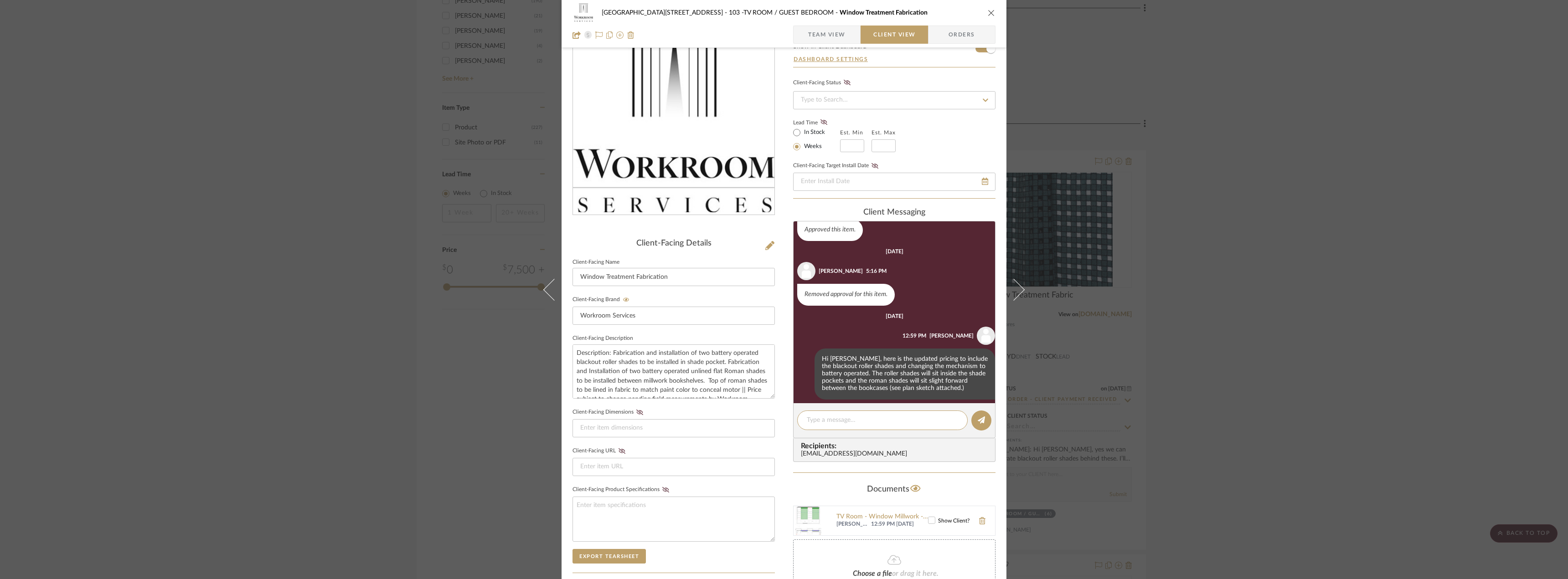
click at [923, 521] on span "12:59 PM 08/21/2025" at bounding box center [900, 524] width 57 height 7
click at [930, 524] on label "Show Client?" at bounding box center [949, 520] width 41 height 8
click at [878, 420] on textarea at bounding box center [882, 420] width 152 height 10
type textarea "W"
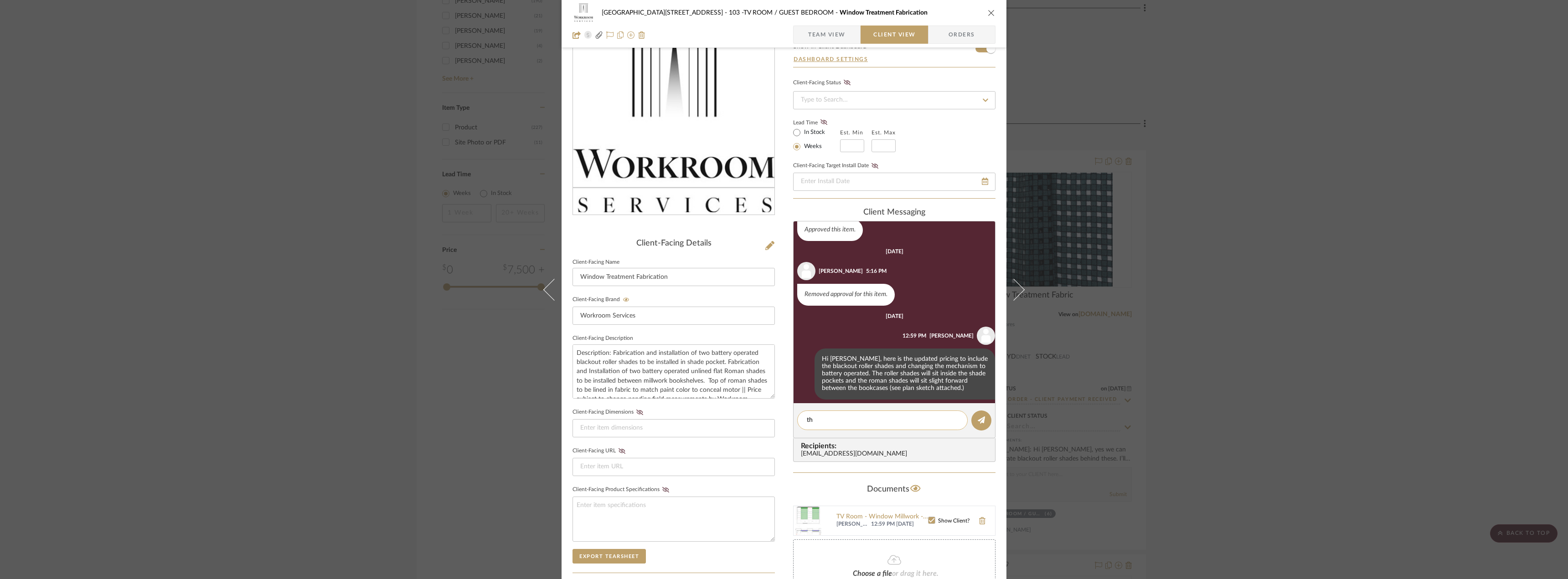
type textarea "t"
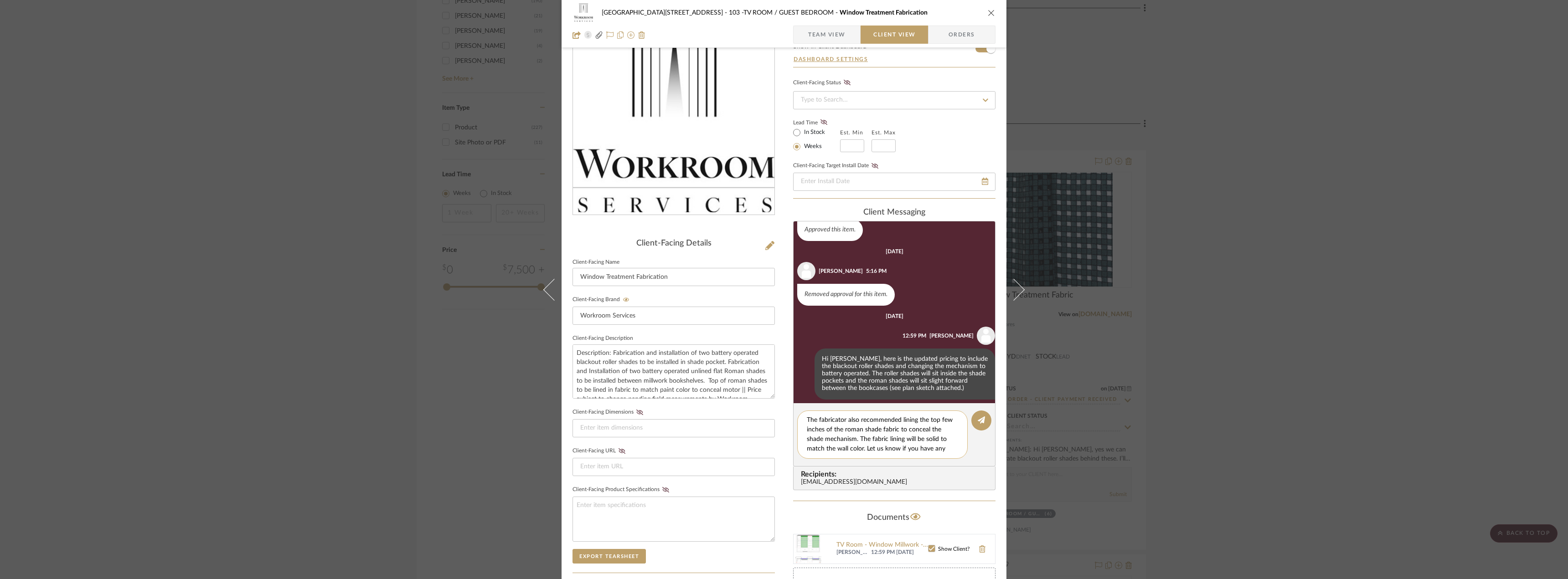
scroll to position [8, 0]
type textarea "The fabricator also recommended lining the top few inches of the roman shade fa…"
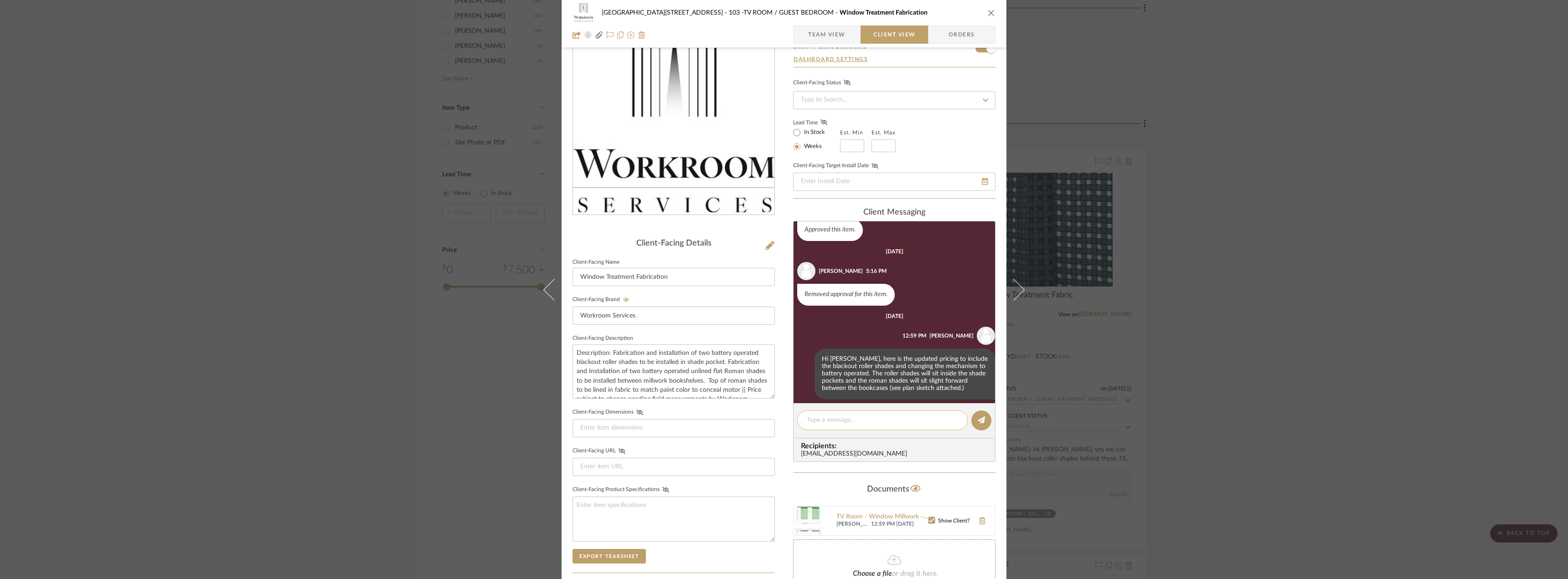
scroll to position [200, 0]
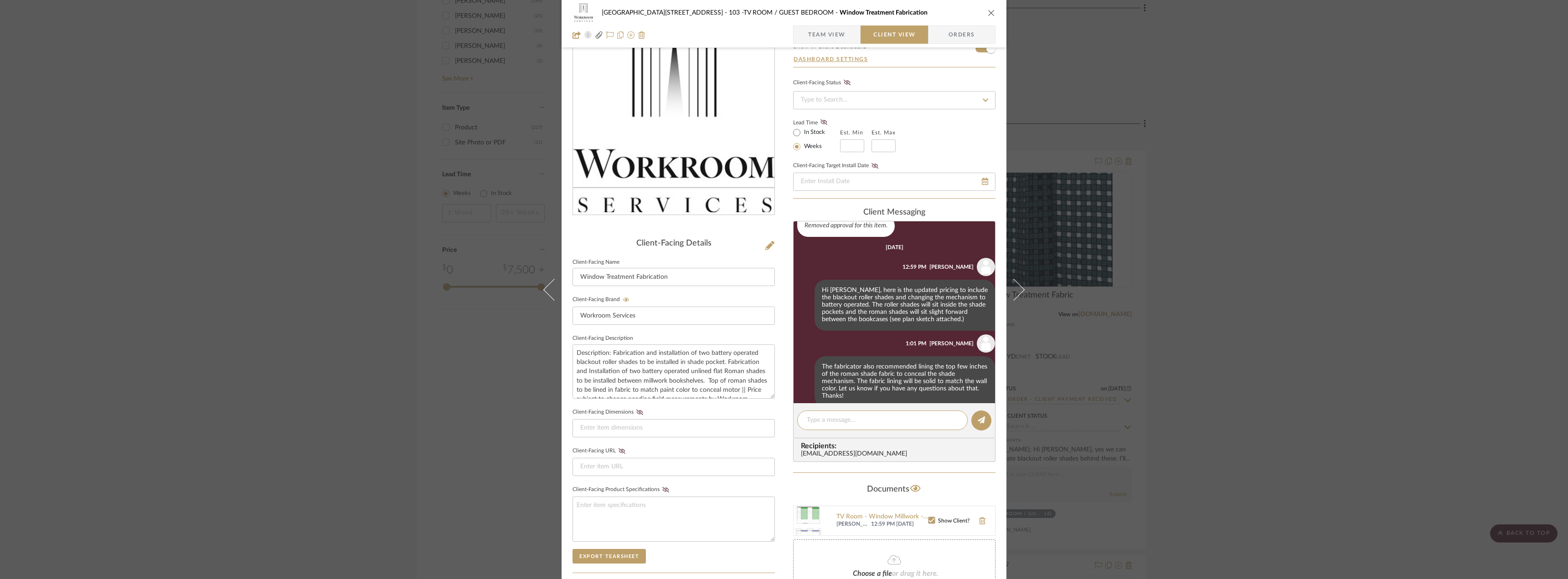
click at [1306, 306] on div "24100 - 1175 Park Avenue - Mall 103 -TV ROOM / GUEST BEDROOM Window Treatment F…" at bounding box center [784, 290] width 1568 height 579
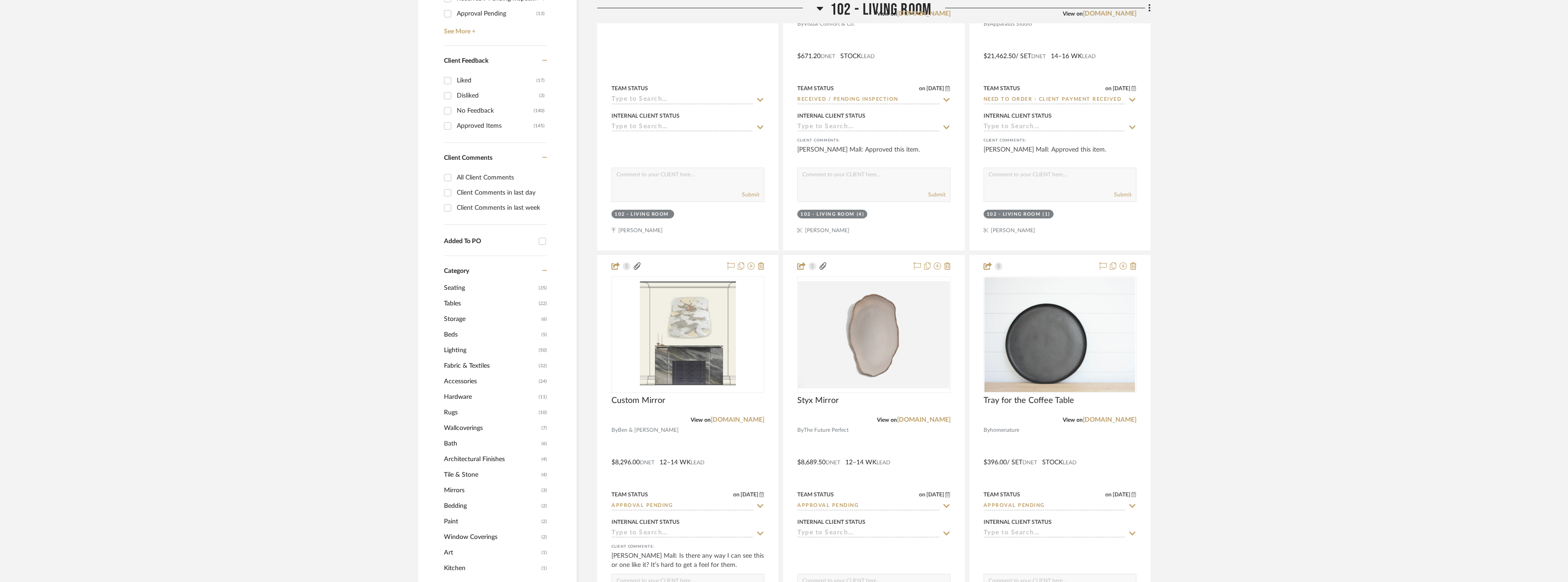
scroll to position [595, 0]
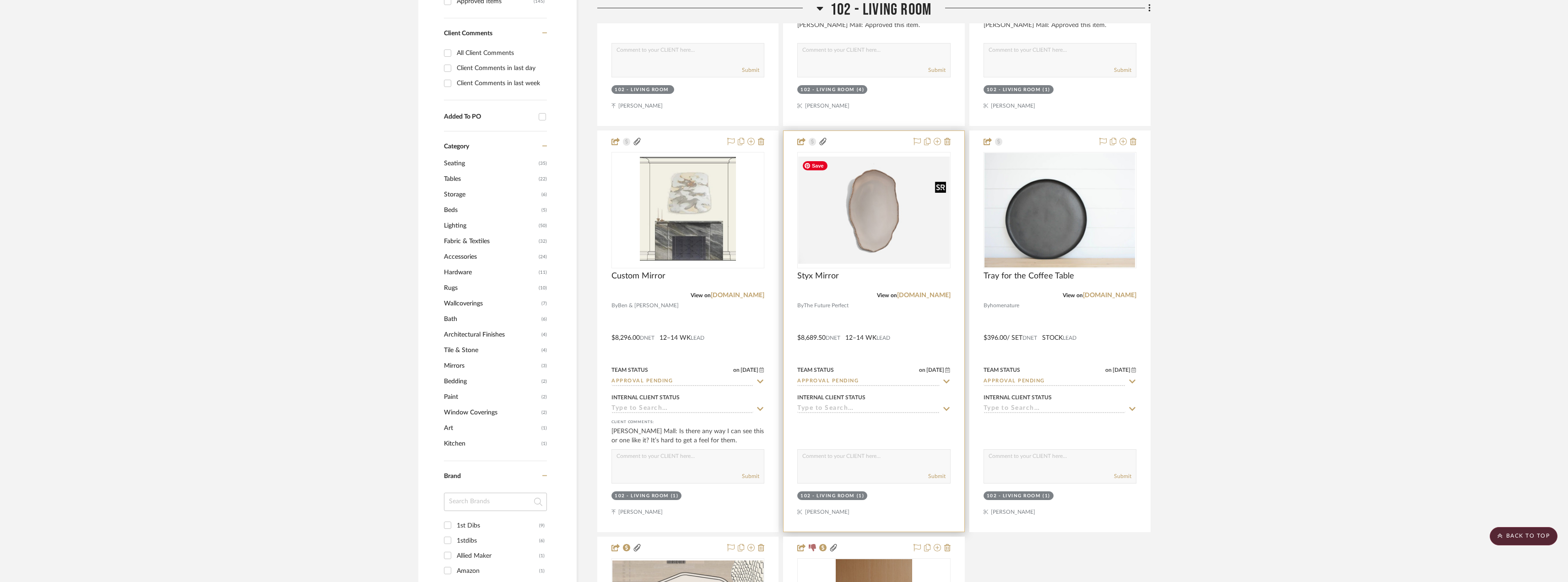
click at [859, 219] on img "0" at bounding box center [873, 210] width 151 height 107
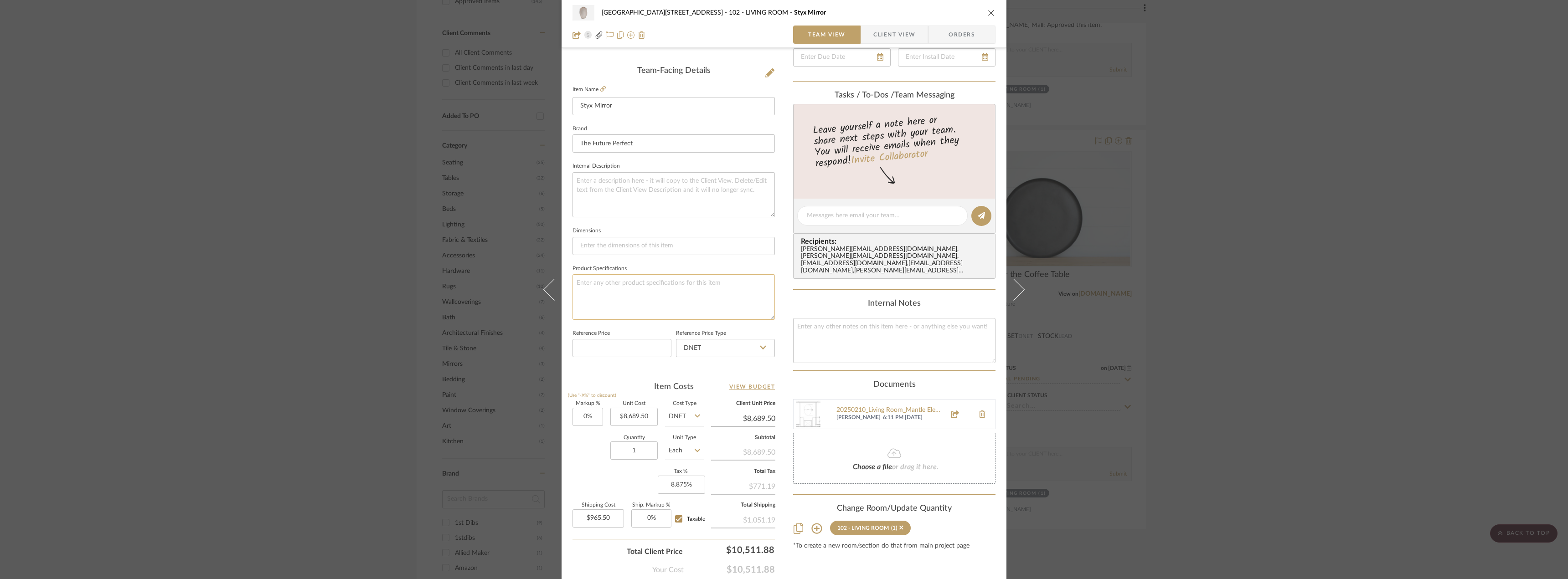
scroll to position [269, 0]
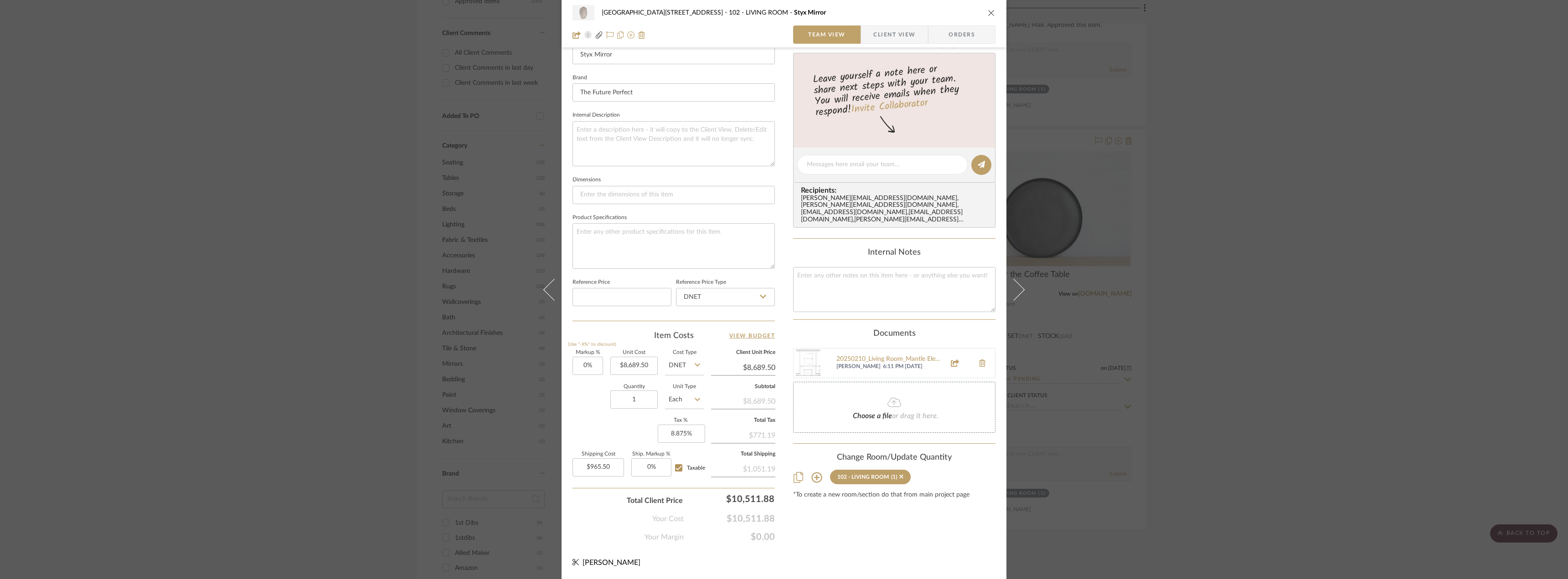
click at [1304, 333] on div "24100 - 1175 Park Avenue - Mall 102 - LIVING ROOM Styx Mirror Team View Client …" at bounding box center [784, 290] width 1568 height 579
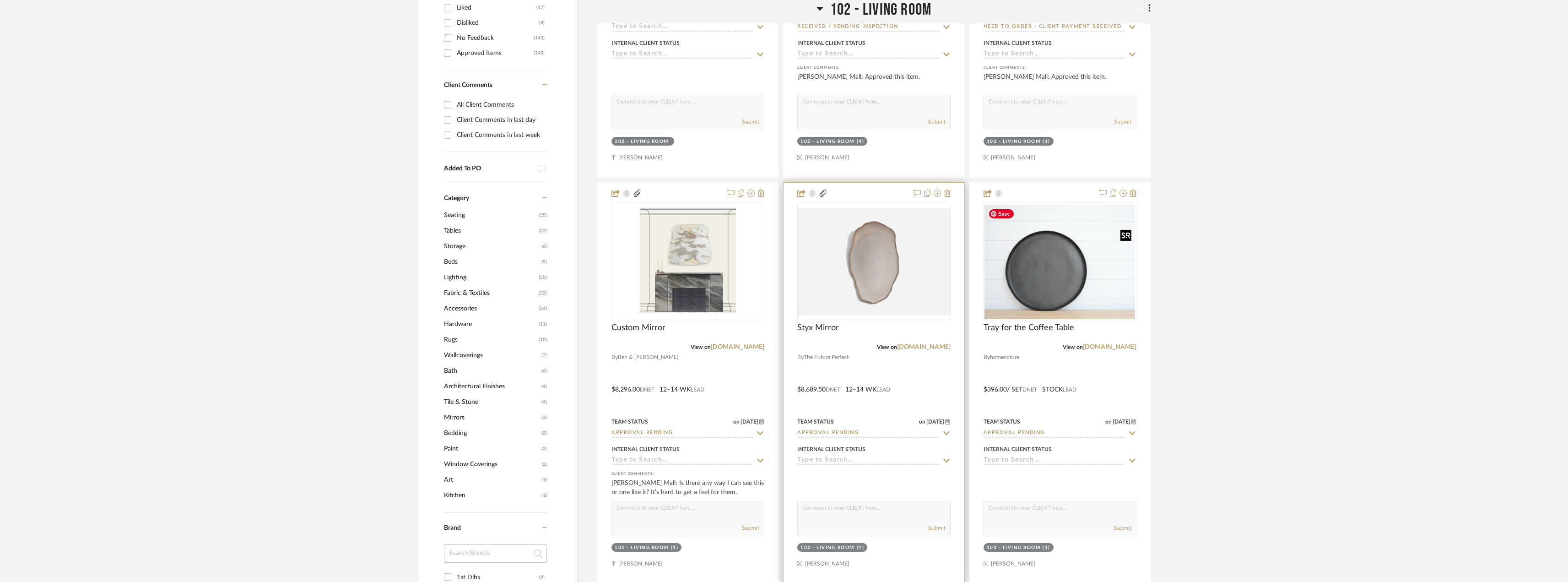
scroll to position [550, 0]
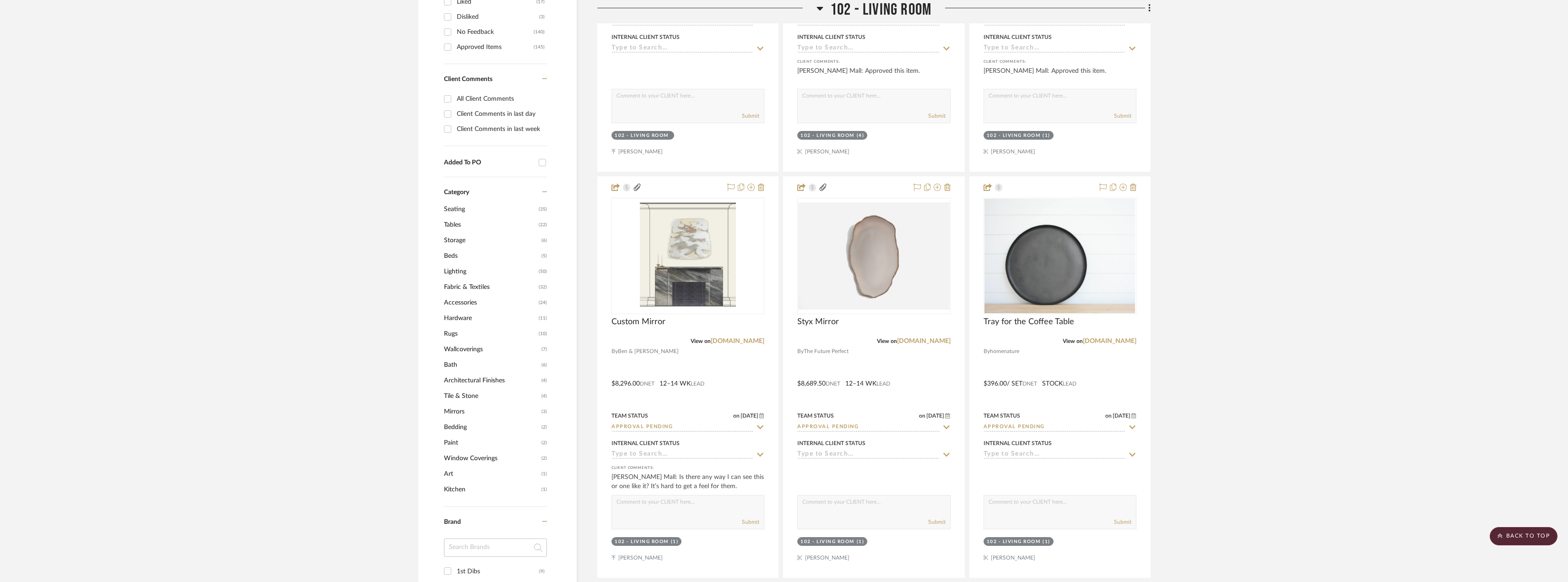
click at [1524, 529] on scroll-to-top-button "BACK TO TOP" at bounding box center [1523, 536] width 68 height 18
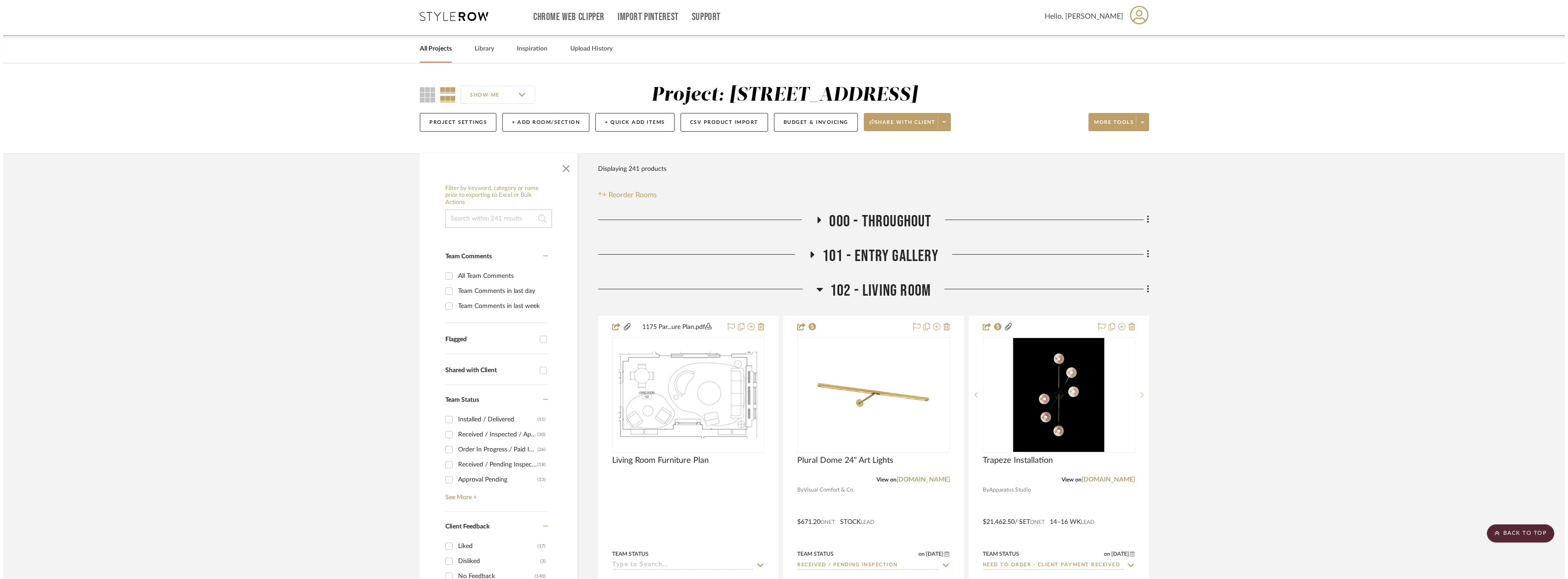
scroll to position [0, 0]
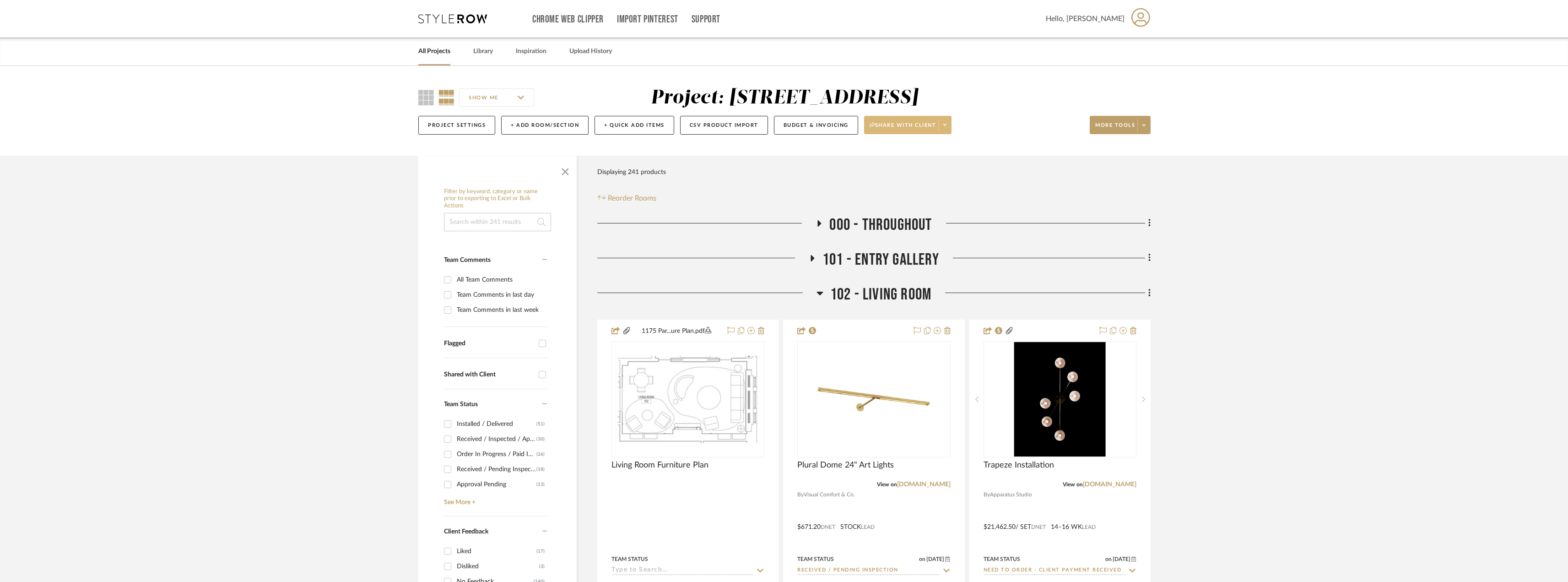
click at [947, 125] on icon at bounding box center [944, 125] width 3 height 2
click at [908, 174] on span "Generate URL to Share" at bounding box center [911, 173] width 78 height 8
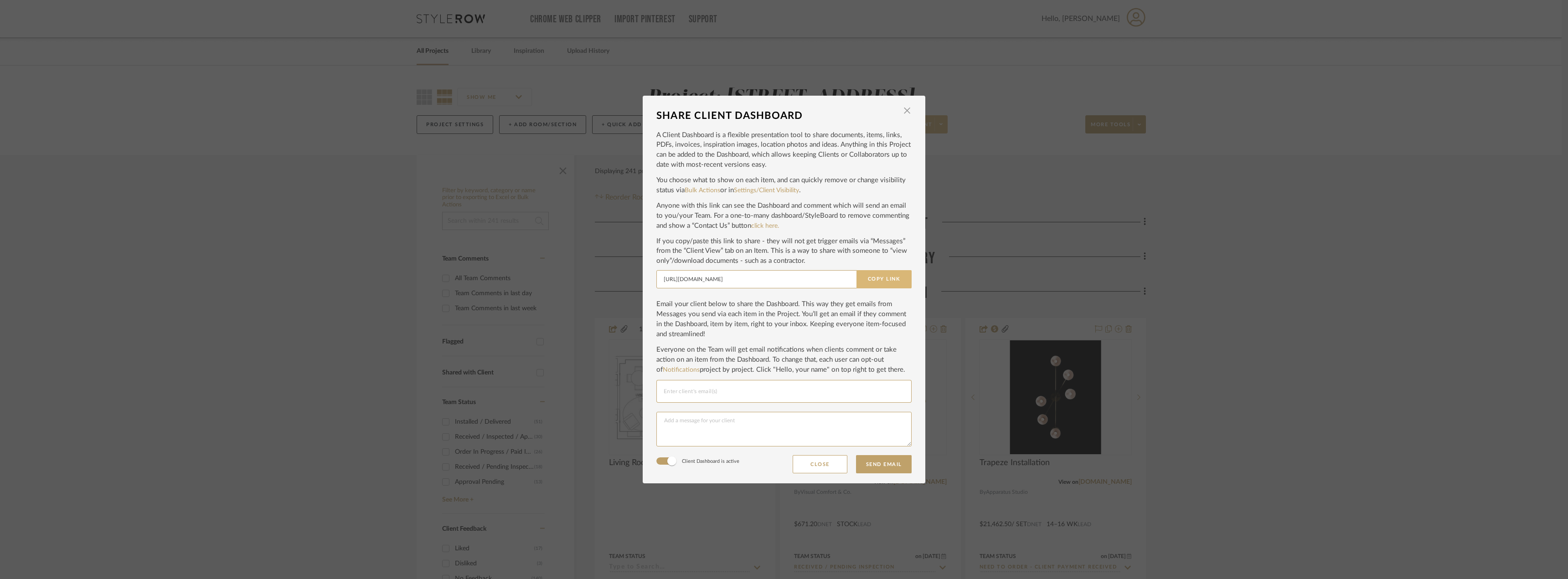
click at [895, 274] on button "Copy Link" at bounding box center [884, 279] width 55 height 18
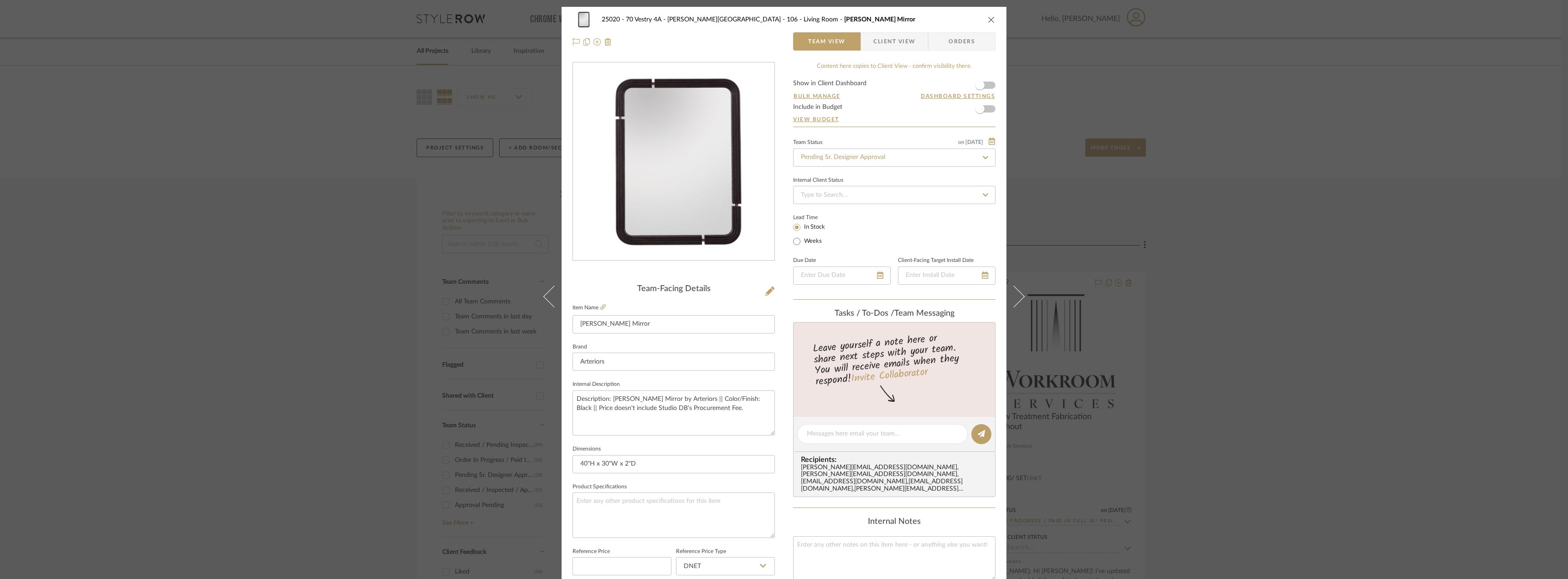
click at [1342, 170] on div "25020 - 70 Vestry 4A - Grant-Stanleigh 106 - Living Room Mulholland Mirror Team…" at bounding box center [784, 290] width 1568 height 579
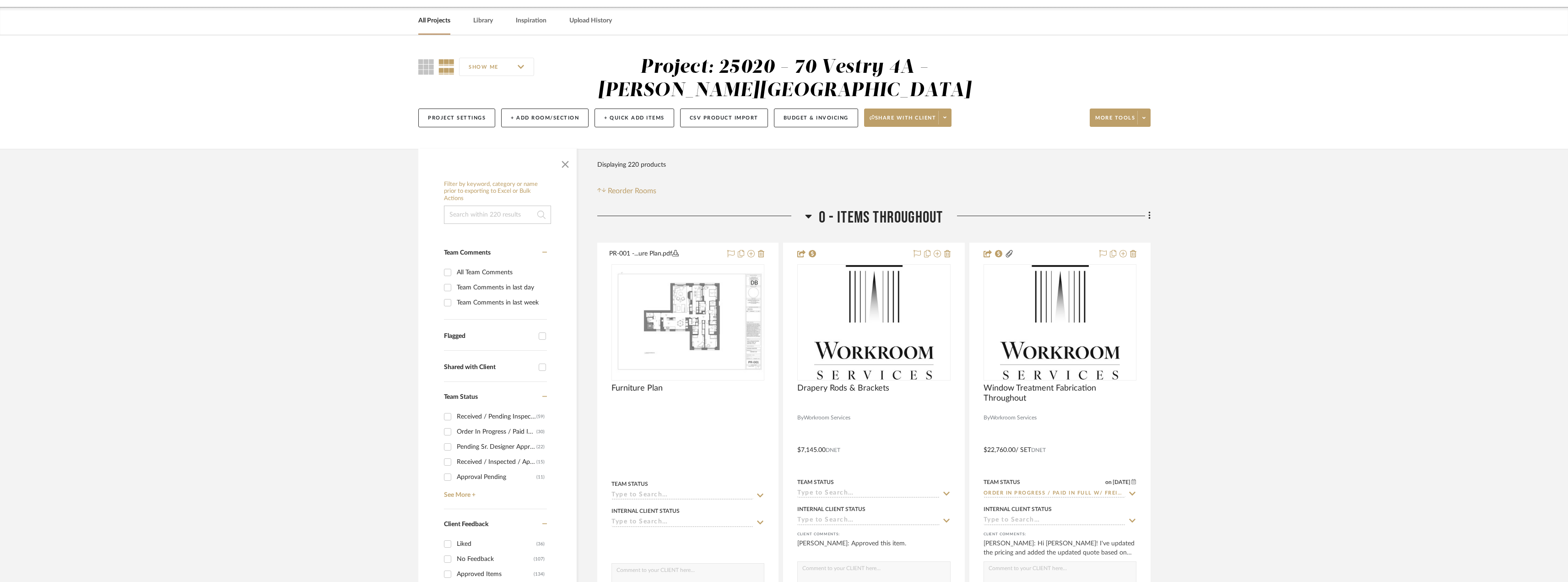
scroll to position [46, 0]
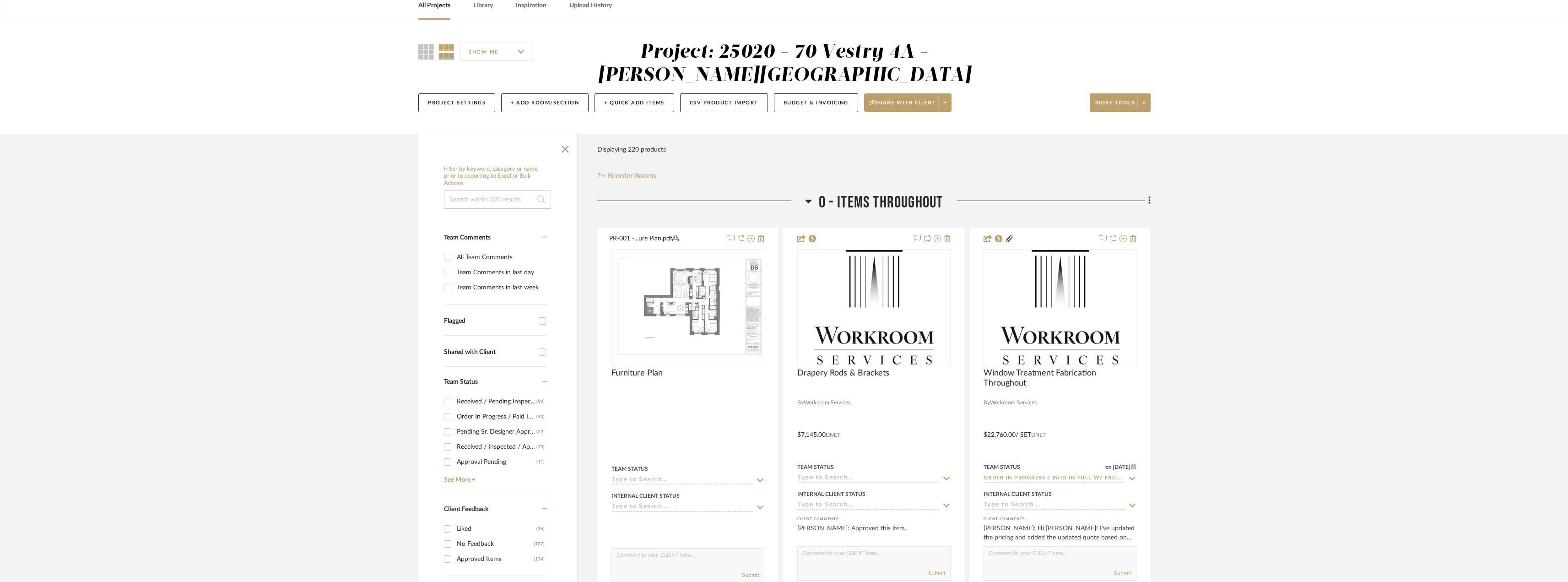
click at [480, 433] on div "Pending Sr. Designer Approval" at bounding box center [496, 432] width 79 height 15
click at [455, 433] on input "Pending Sr. Designer Approval (22)" at bounding box center [447, 432] width 15 height 15
checkbox input "true"
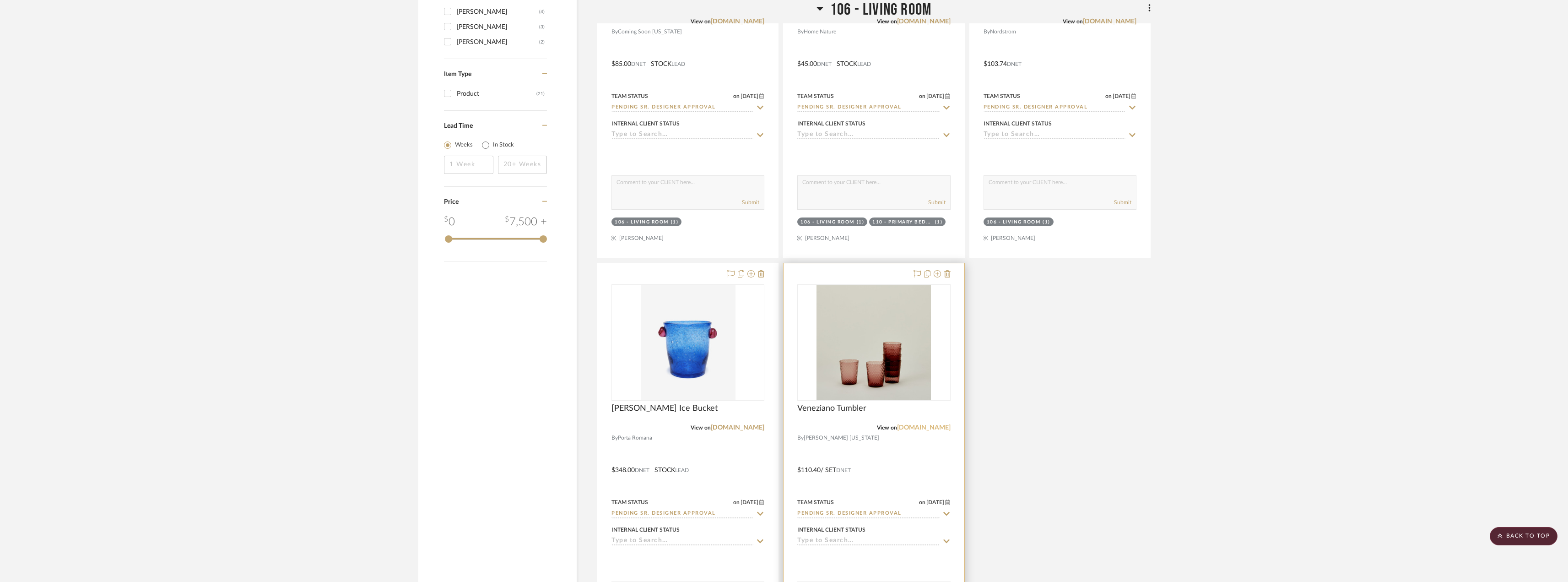
scroll to position [1465, 0]
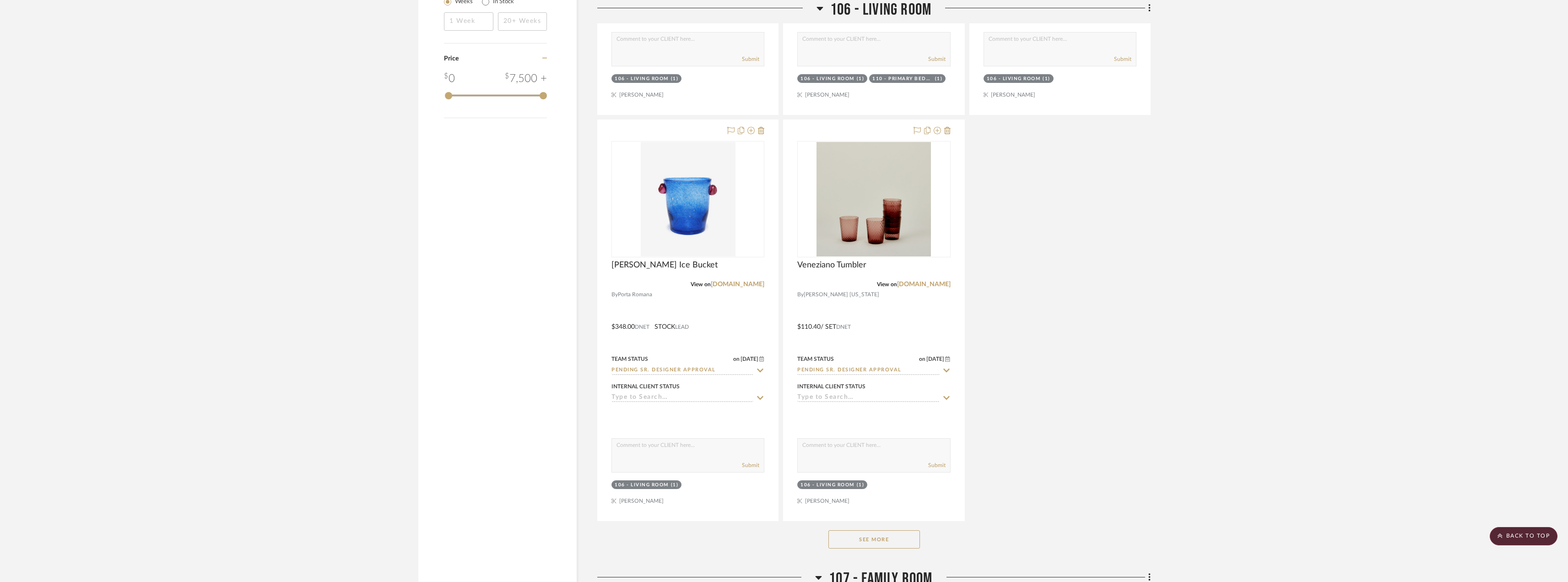
click at [879, 535] on button "See More" at bounding box center [874, 539] width 92 height 18
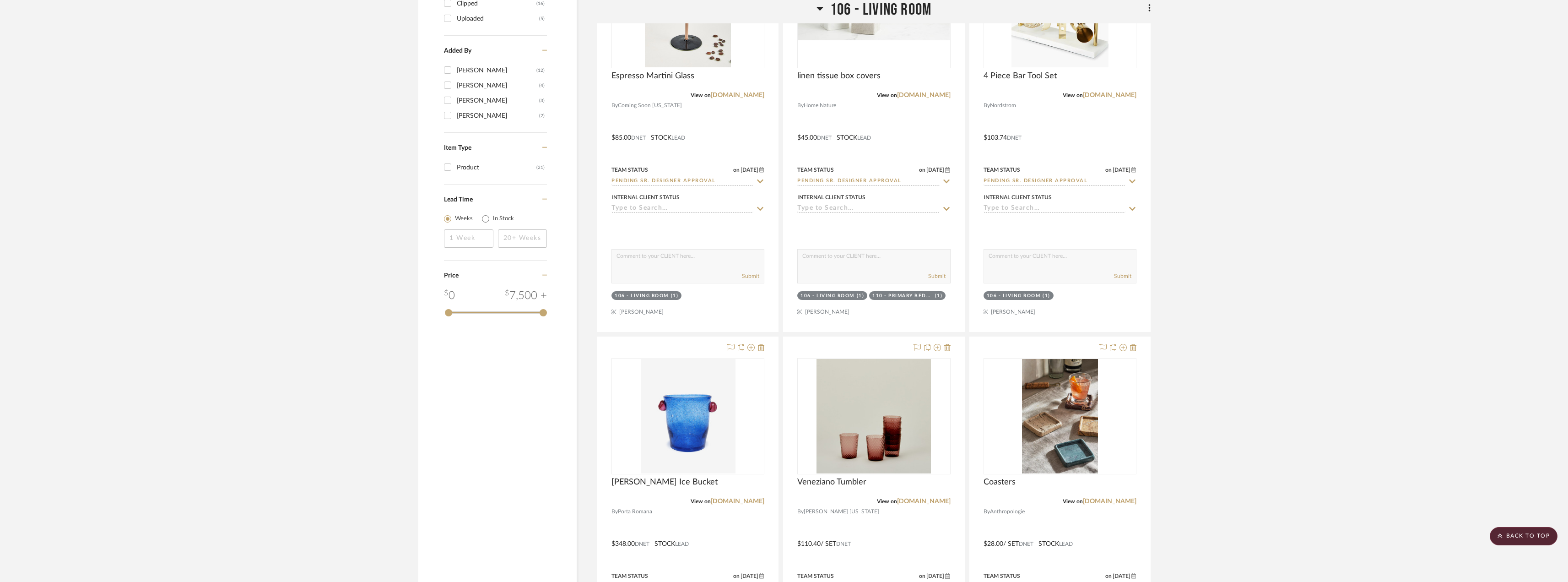
scroll to position [1374, 0]
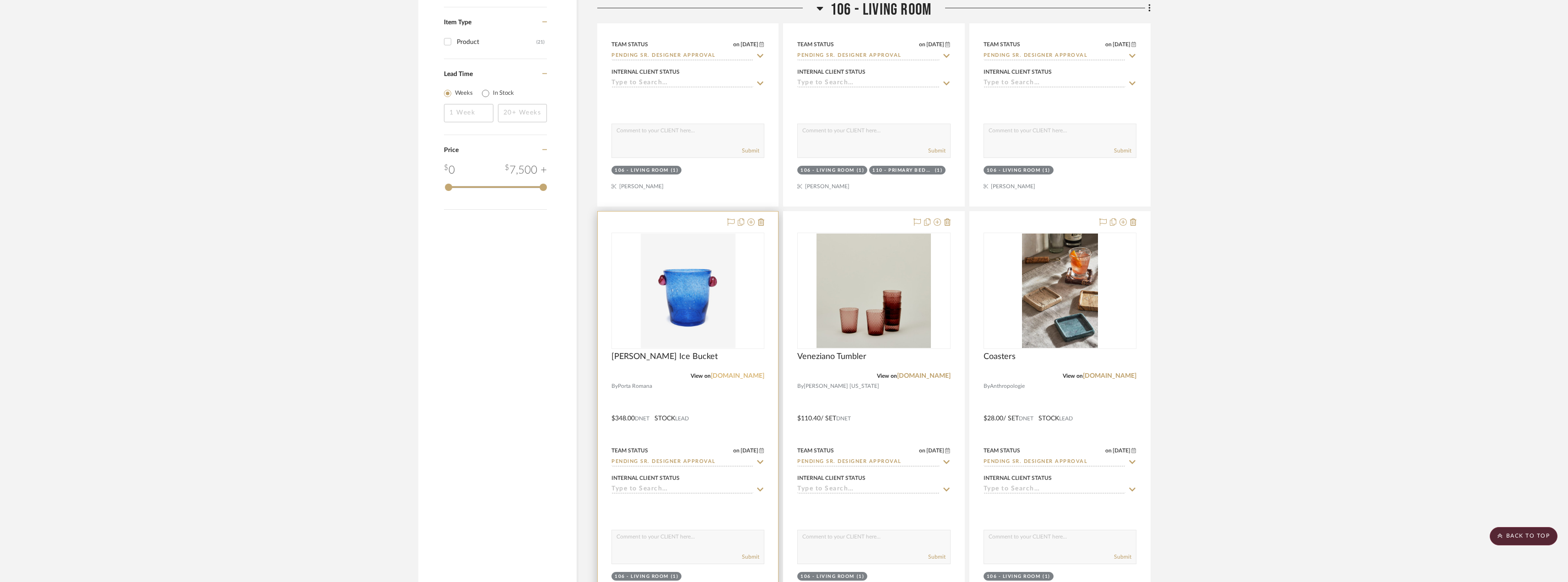
click at [722, 375] on link "[DOMAIN_NAME]" at bounding box center [738, 376] width 54 height 6
click at [936, 375] on link "[DOMAIN_NAME]" at bounding box center [924, 376] width 54 height 6
click at [1111, 377] on link "[DOMAIN_NAME]" at bounding box center [1110, 376] width 54 height 6
click at [1132, 223] on icon at bounding box center [1133, 222] width 6 height 7
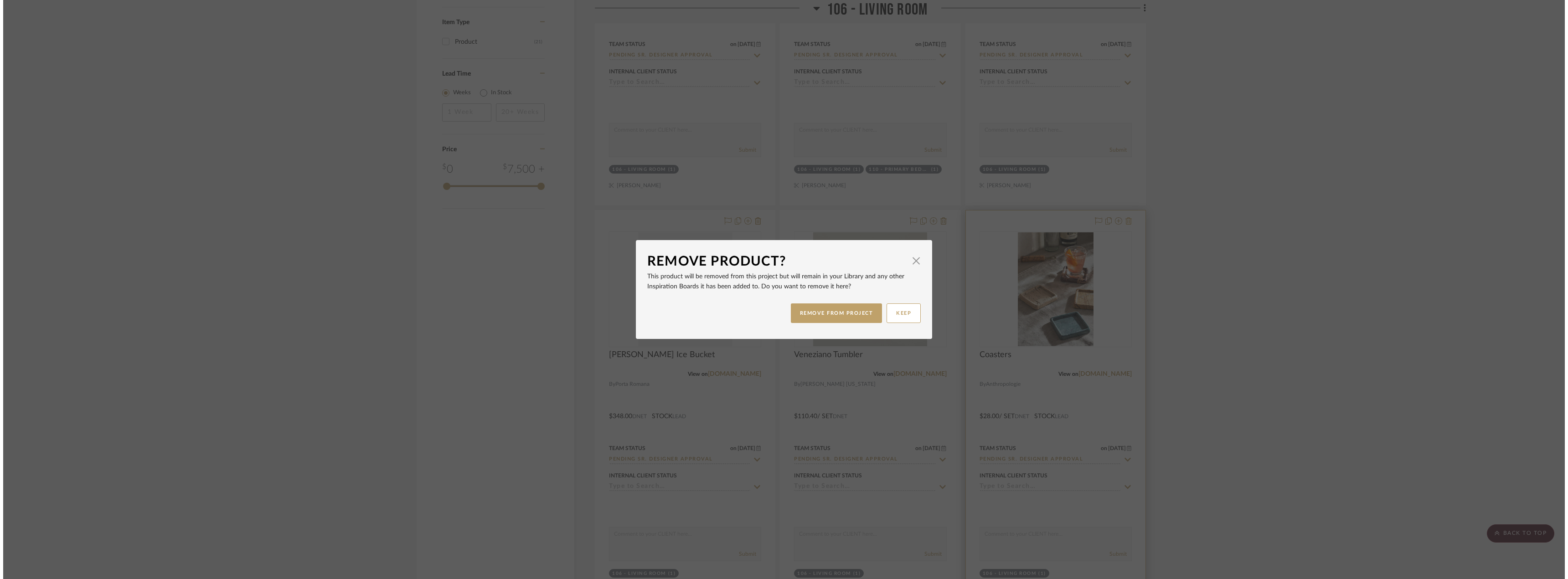
scroll to position [0, 0]
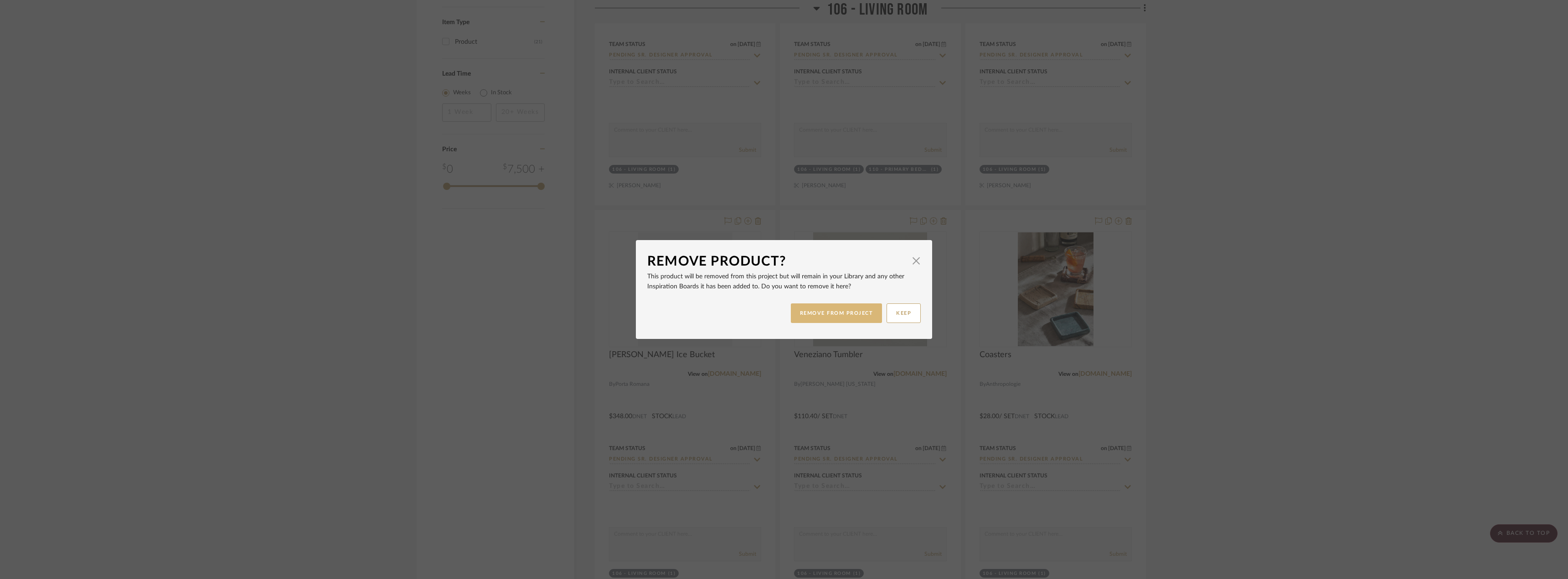
click at [838, 311] on button "REMOVE FROM PROJECT" at bounding box center [836, 313] width 92 height 19
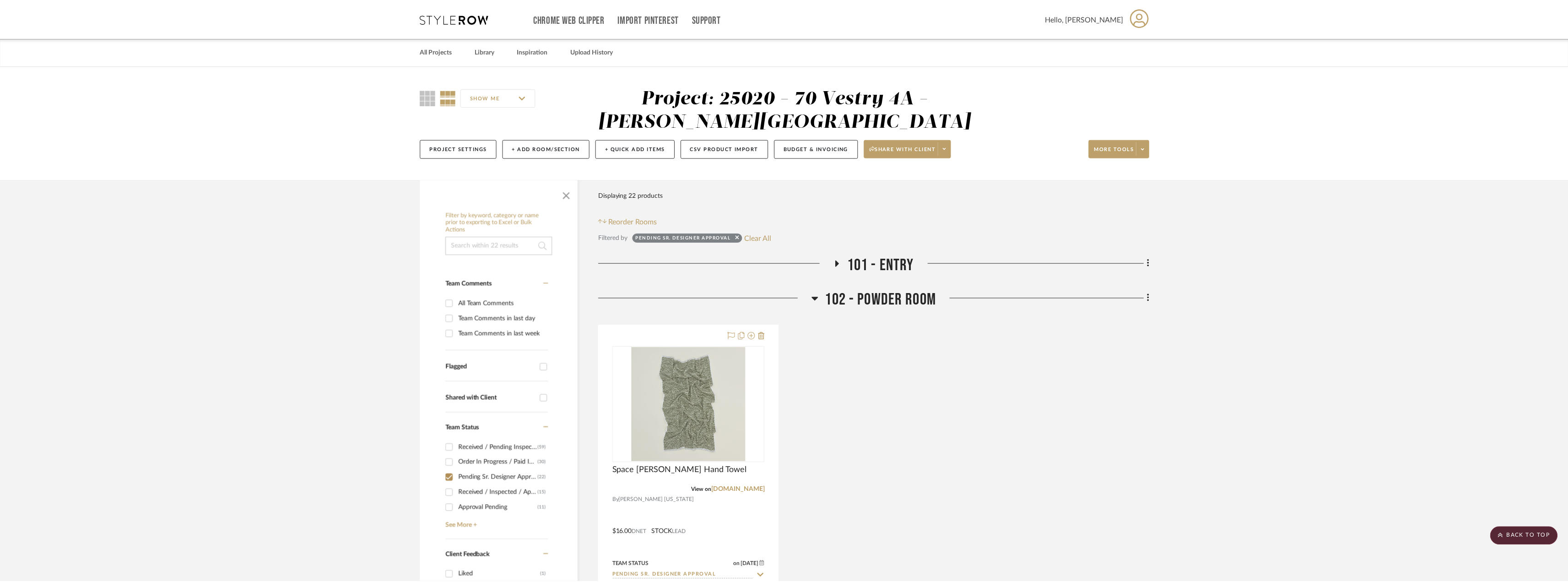
scroll to position [1374, 0]
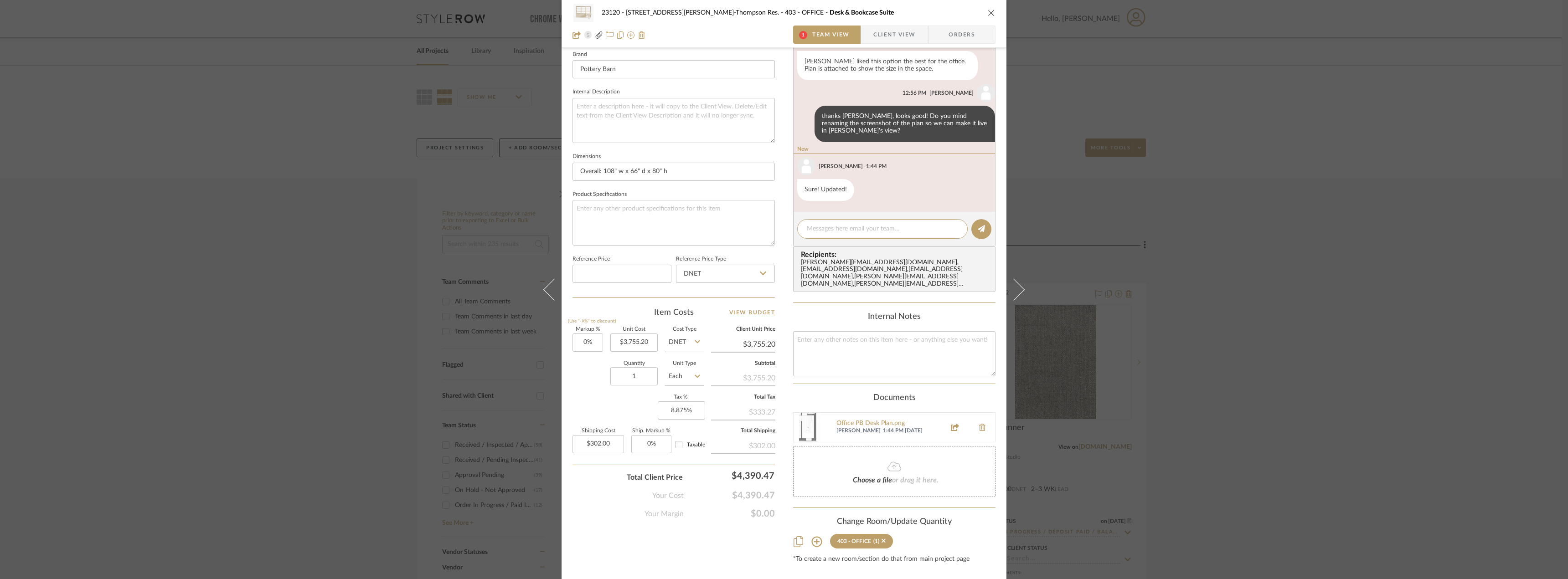
scroll to position [297, 0]
